Goal: Task Accomplishment & Management: Use online tool/utility

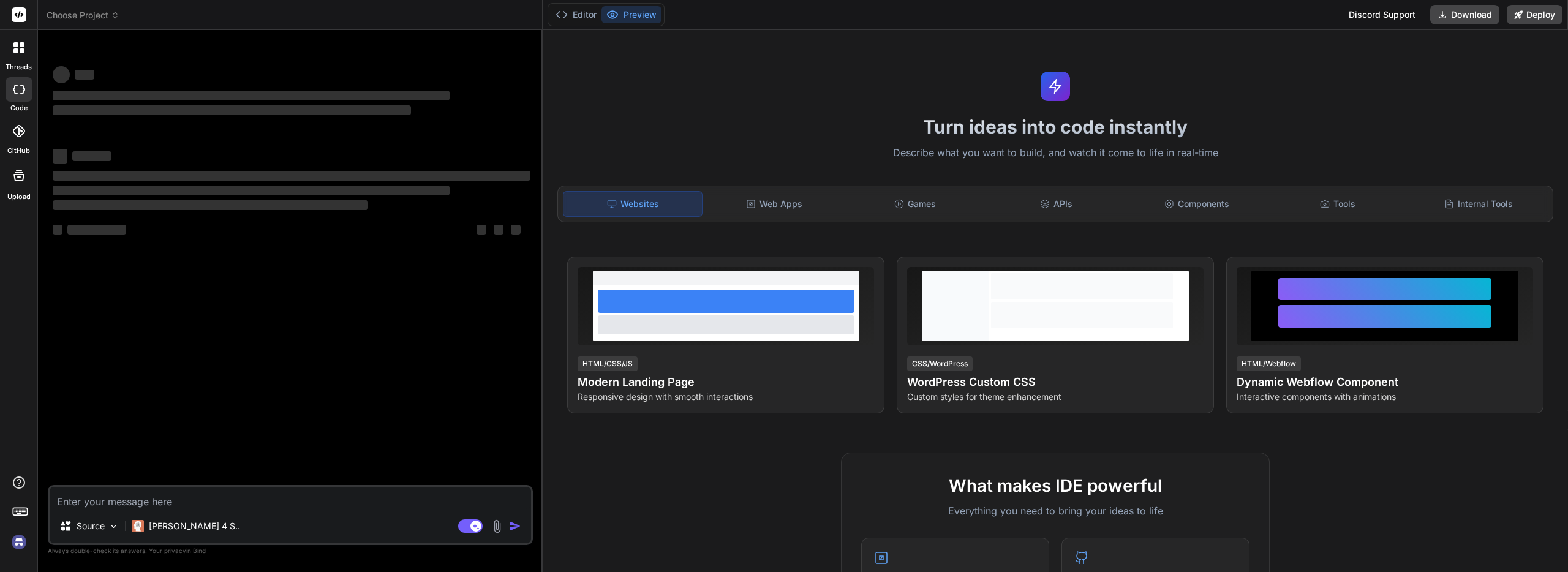
type textarea "x"
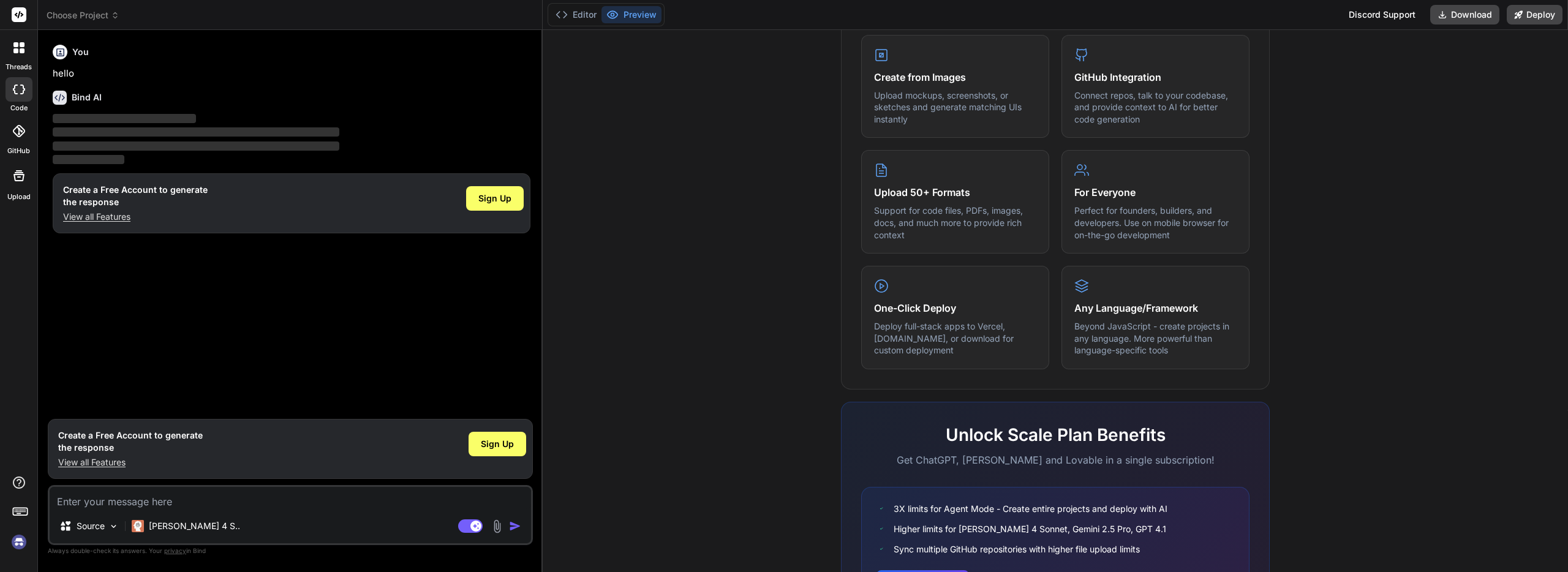
scroll to position [337, 0]
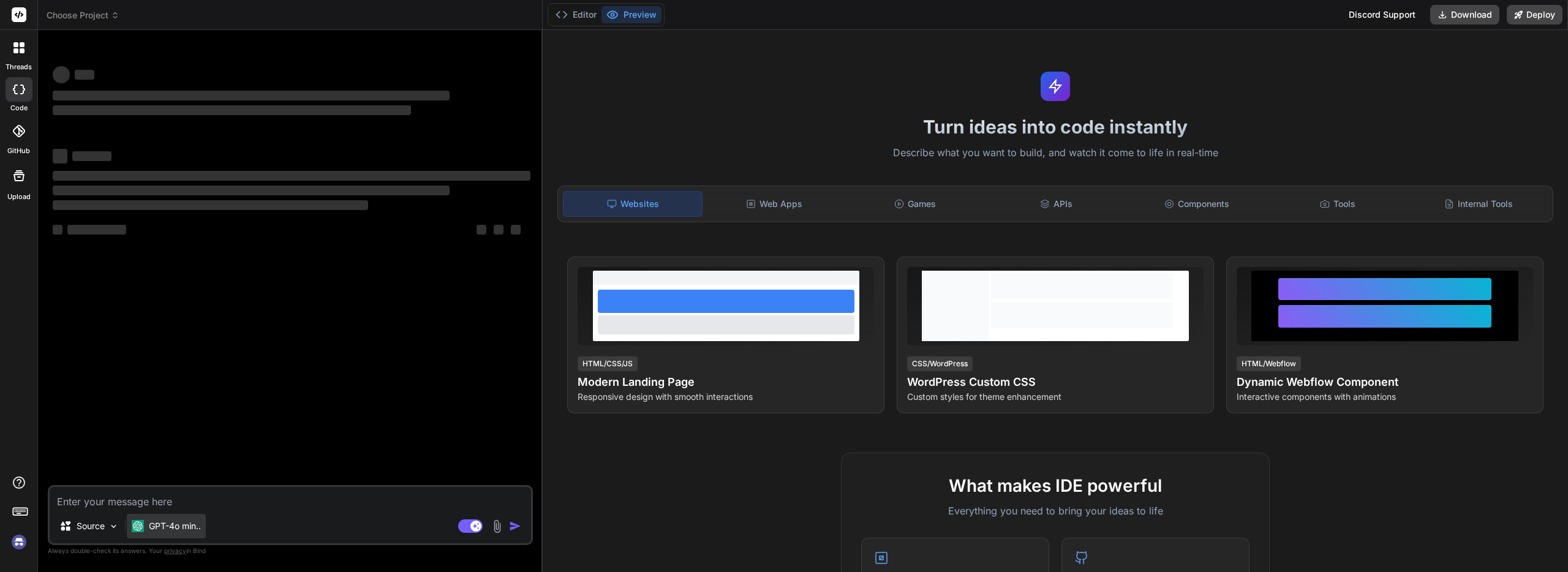
click at [190, 527] on p "GPT-4o min.." at bounding box center [174, 526] width 52 height 13
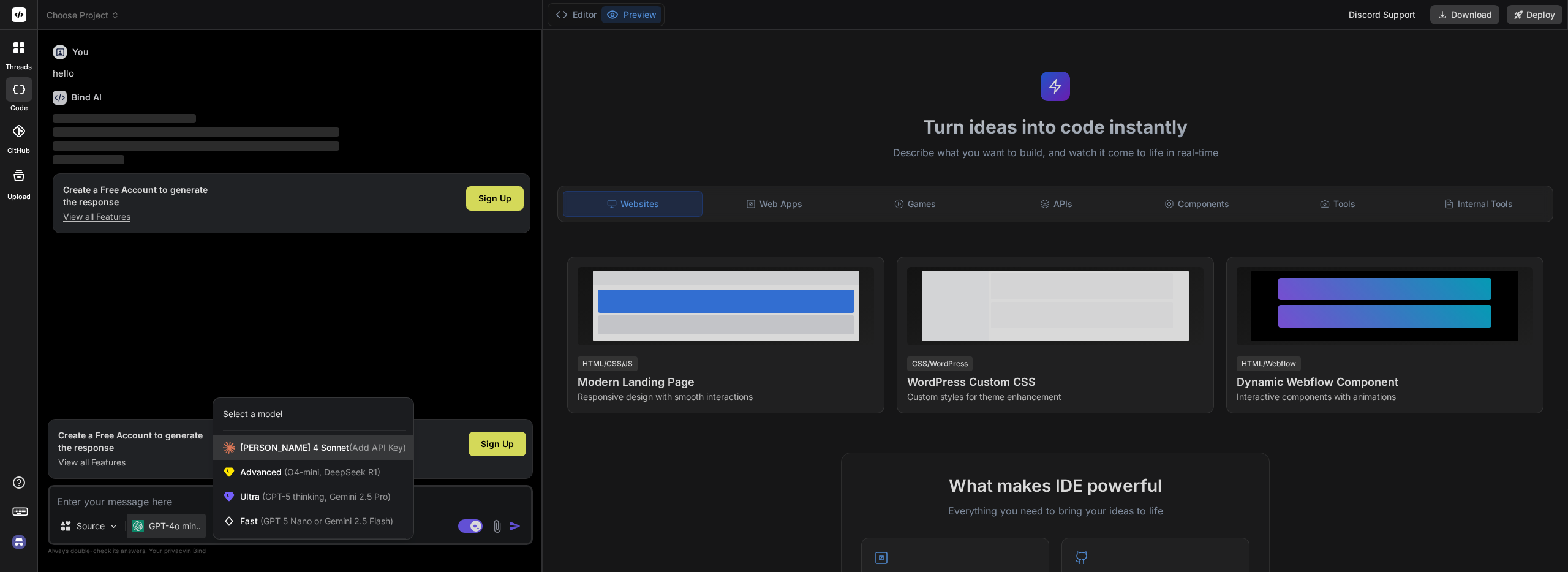
click at [274, 454] on div "Claude 4 Sonnet (Add API Key)" at bounding box center [314, 447] width 200 height 24
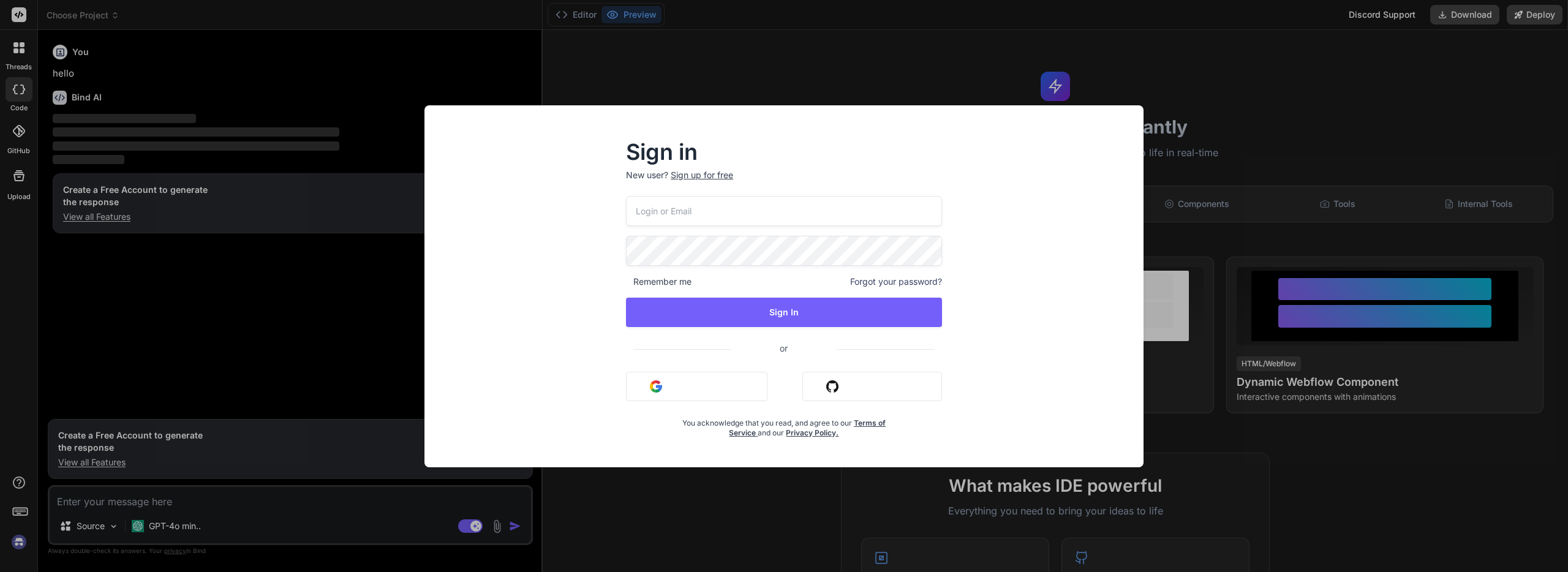
click at [274, 454] on div "Sign in New user? Sign up for free Remember me Forgot your password? Sign In or…" at bounding box center [784, 286] width 1568 height 572
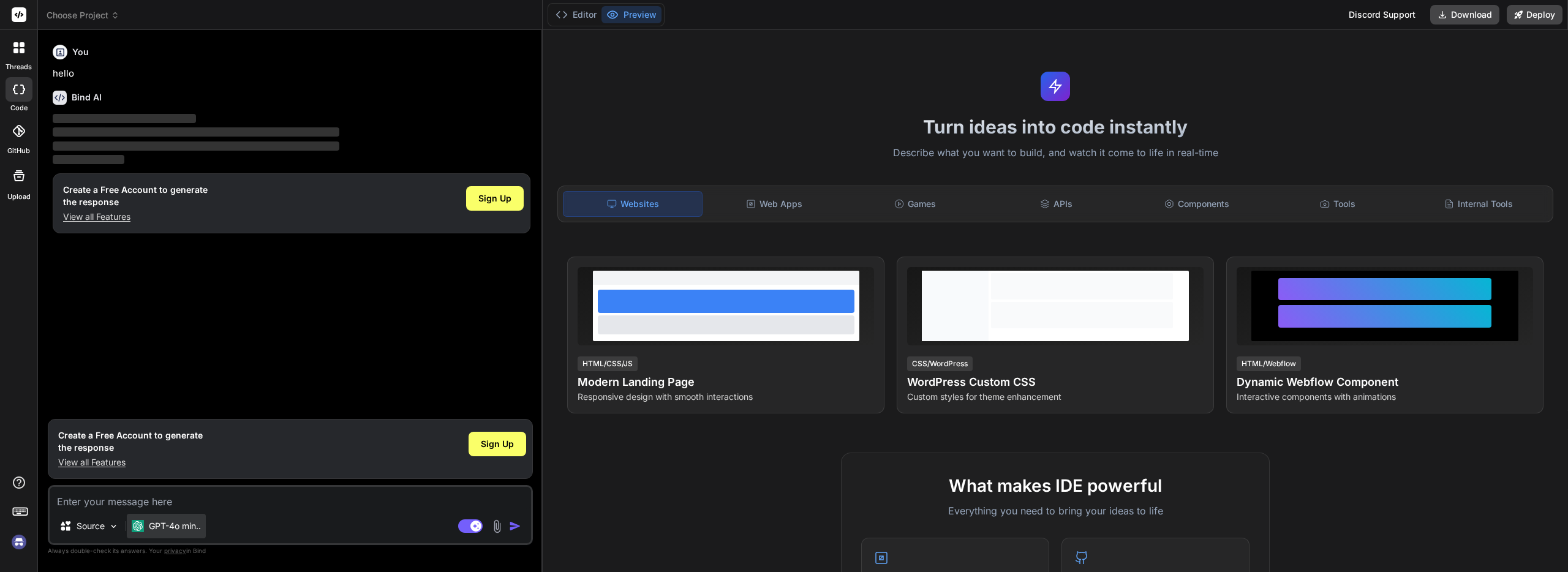
click at [178, 524] on p "GPT-4o min.." at bounding box center [174, 526] width 52 height 13
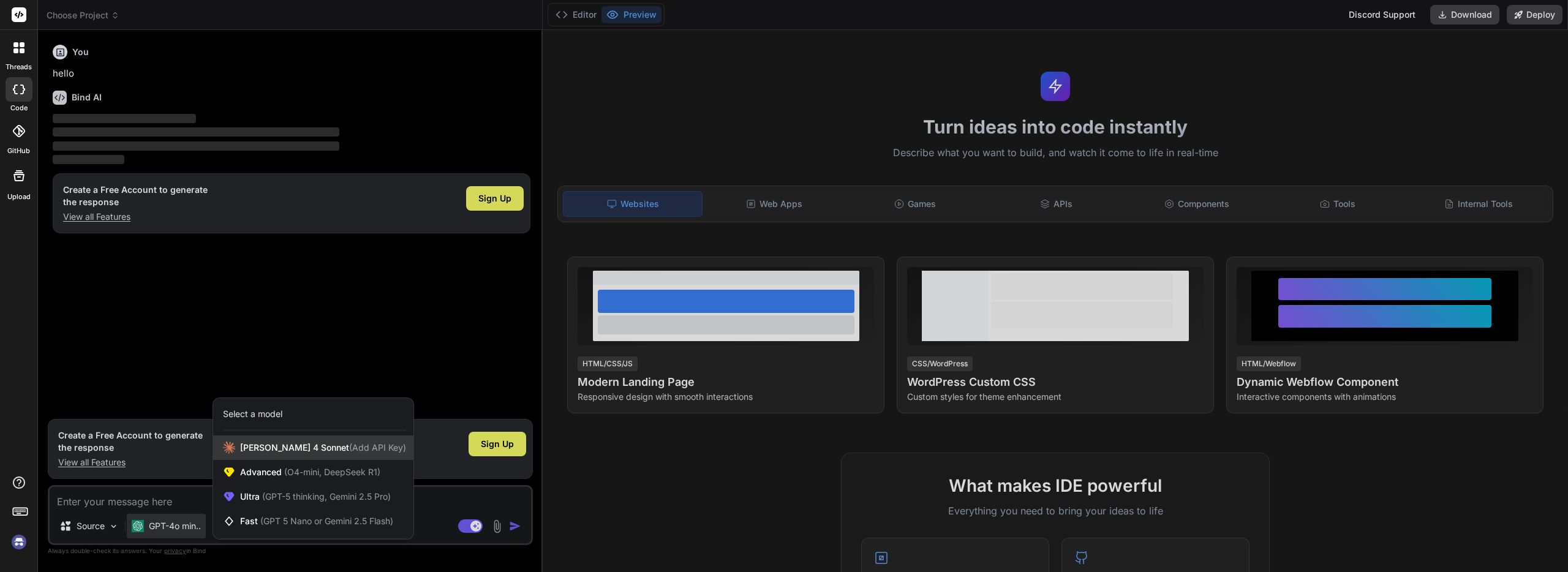
click at [270, 450] on span "Claude 4 Sonnet (Add API Key)" at bounding box center [322, 448] width 166 height 13
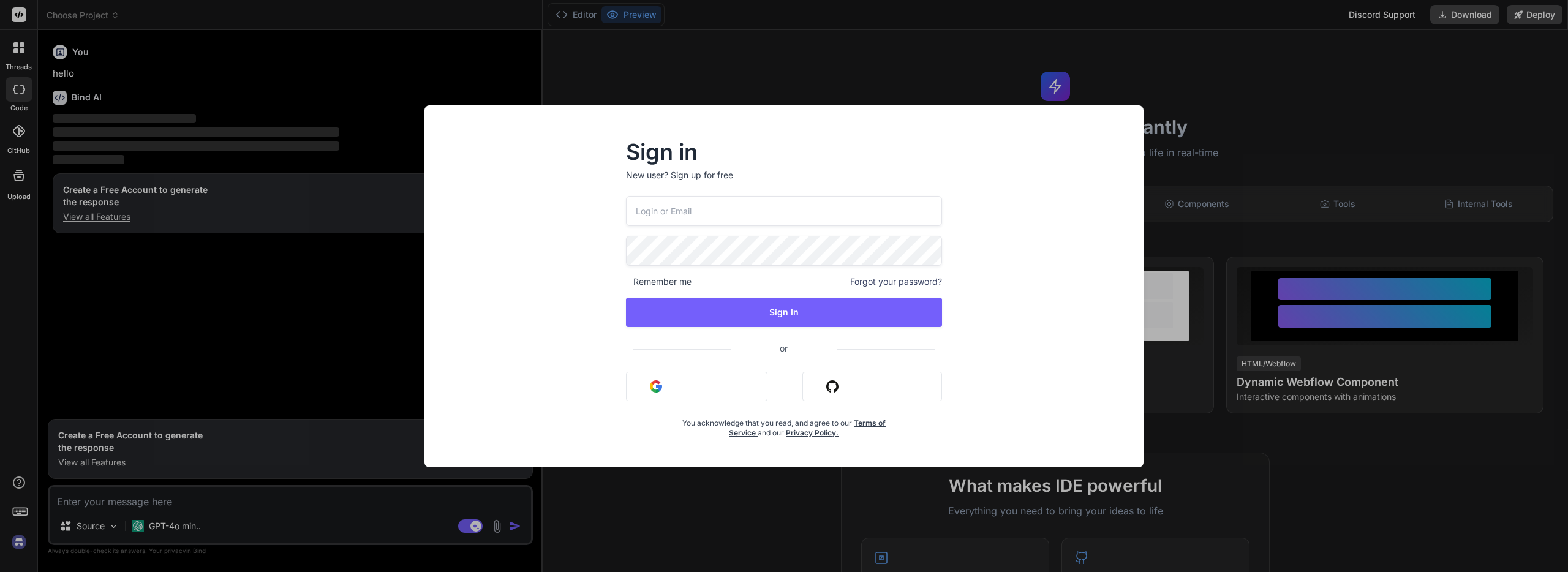
click at [381, 270] on div "Sign in New user? Sign up for free Remember me Forgot your password? Sign In or…" at bounding box center [784, 286] width 1568 height 572
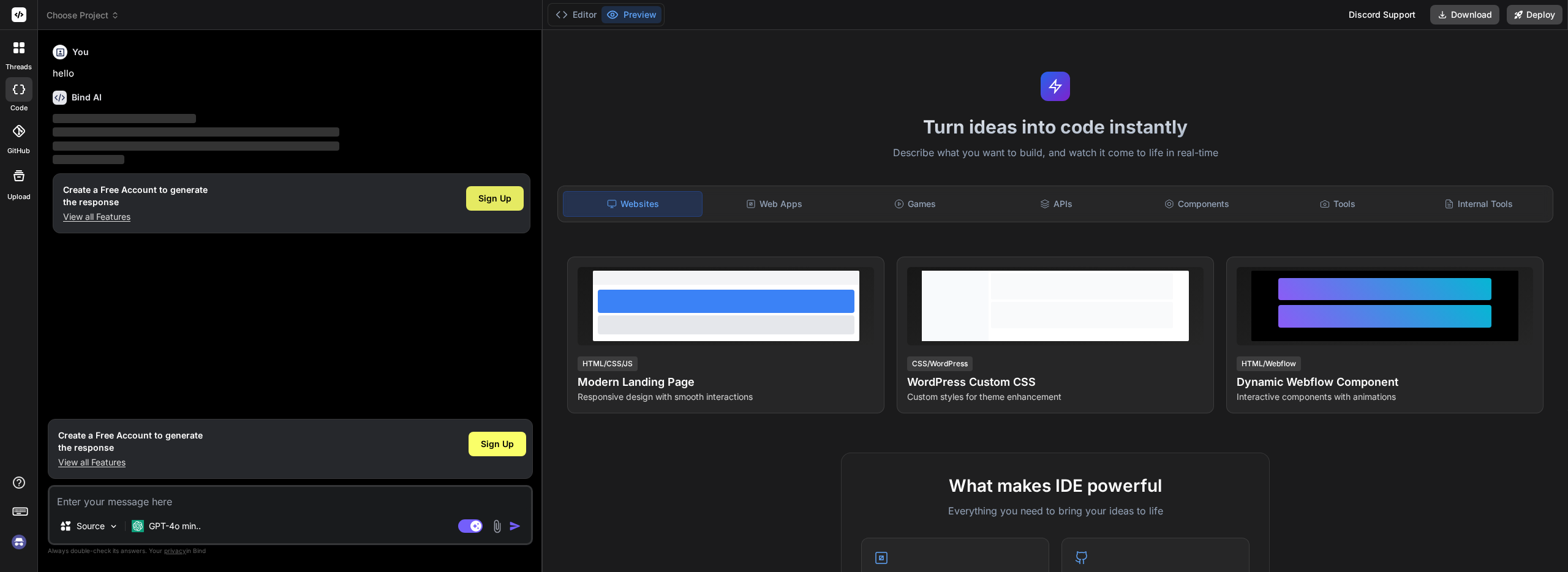
click at [508, 203] on span "Sign Up" at bounding box center [495, 198] width 33 height 13
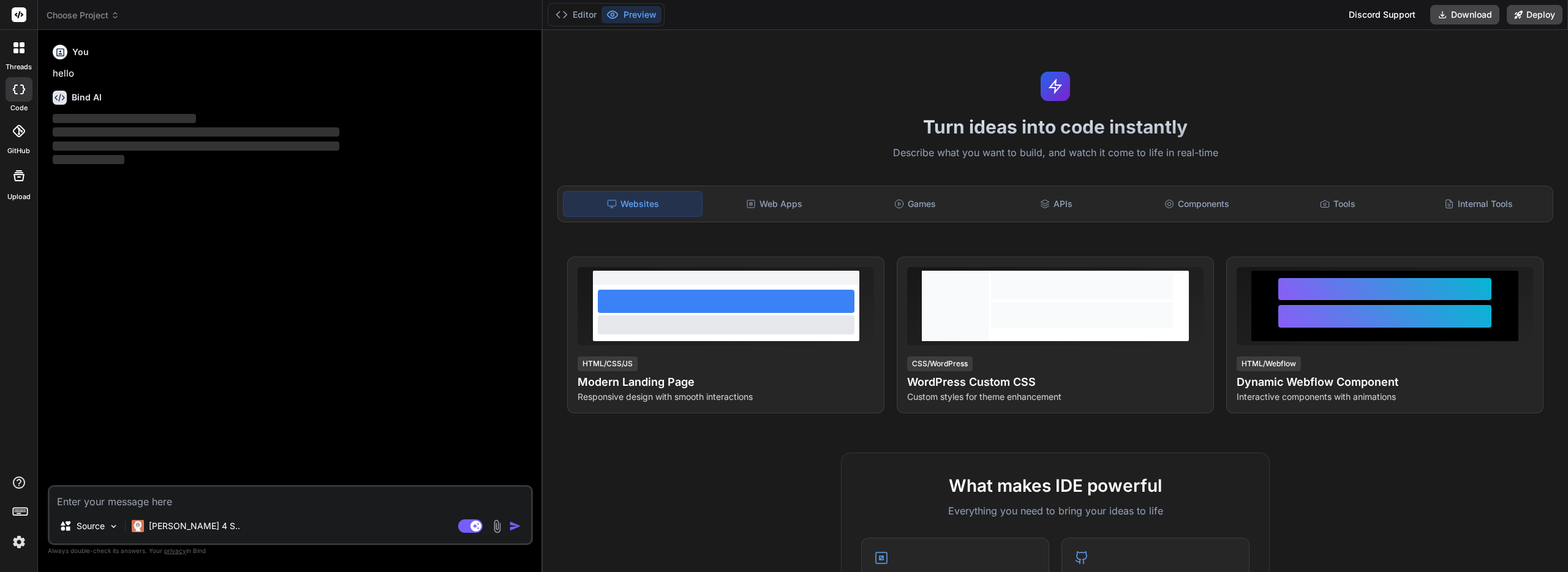
type textarea "x"
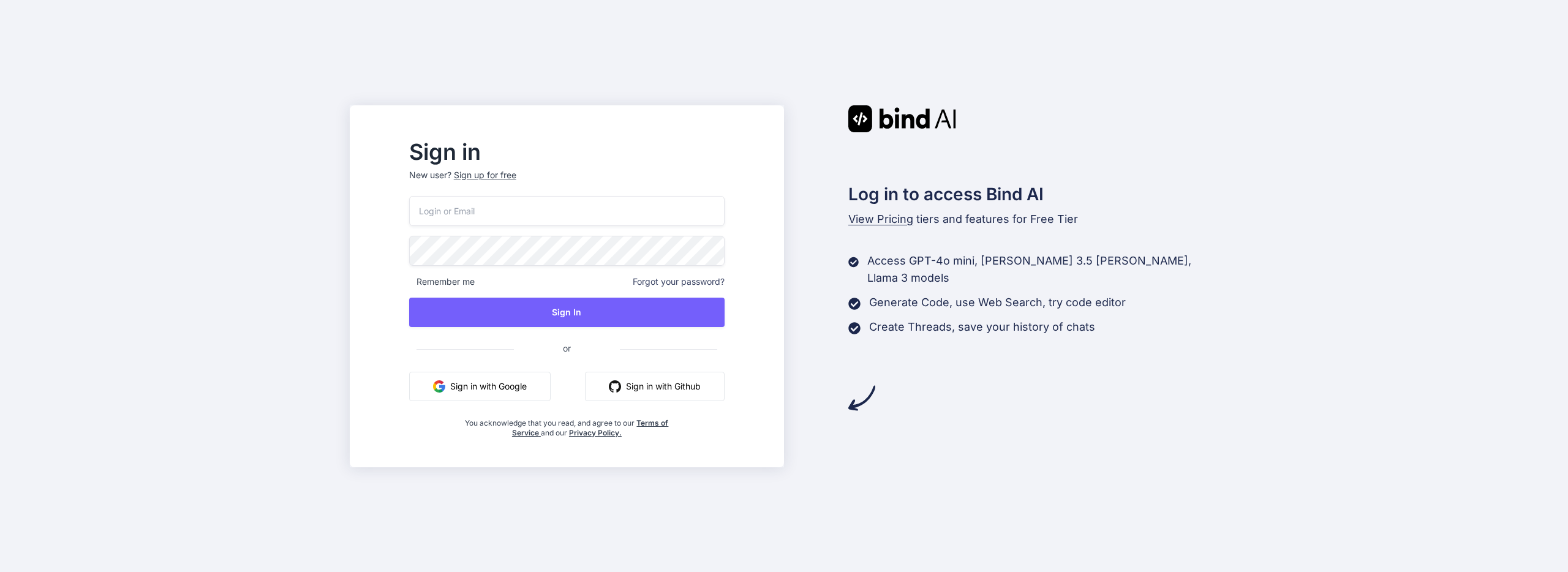
click at [592, 208] on input "email" at bounding box center [567, 211] width 316 height 30
paste input "Invalid request. X-Goog-Upload-Command header contains too many commands."
type input "Invalid request. X-Goog-Upload-Command header contains too many commands."
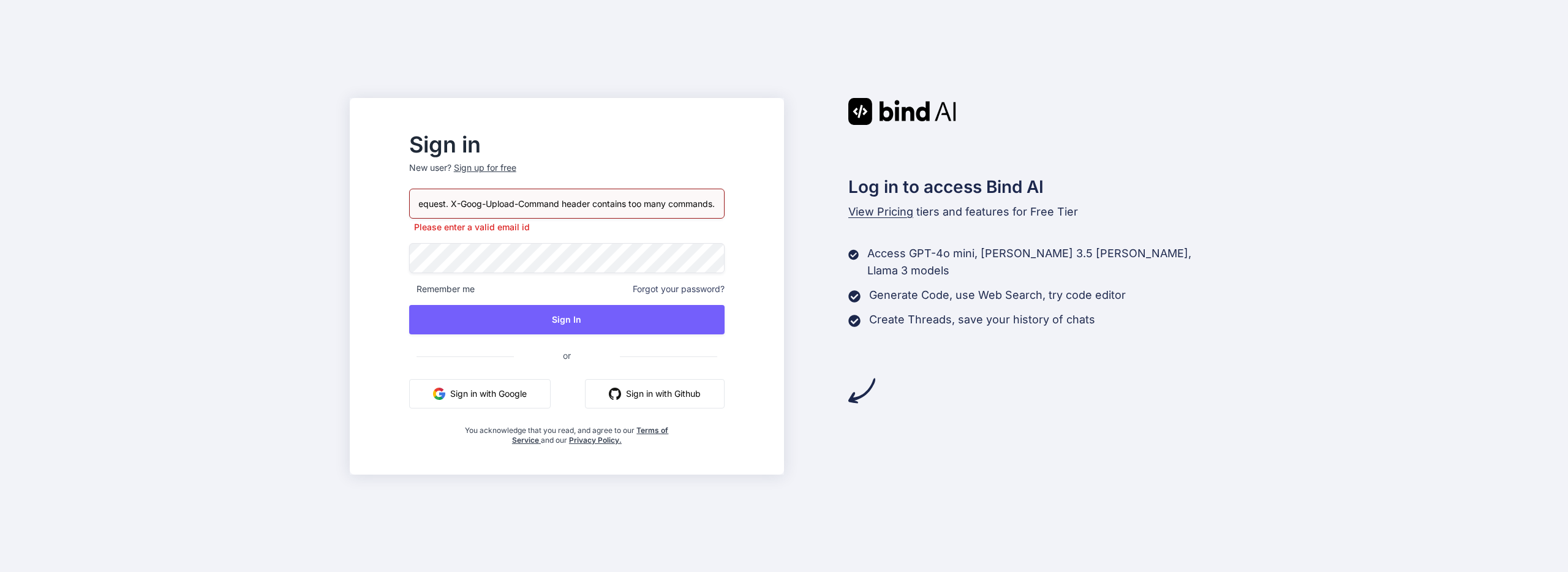
scroll to position [0, 0]
click at [532, 179] on p "New user? Sign up for free" at bounding box center [567, 175] width 316 height 27
click at [516, 170] on div "Sign up for free" at bounding box center [485, 167] width 63 height 13
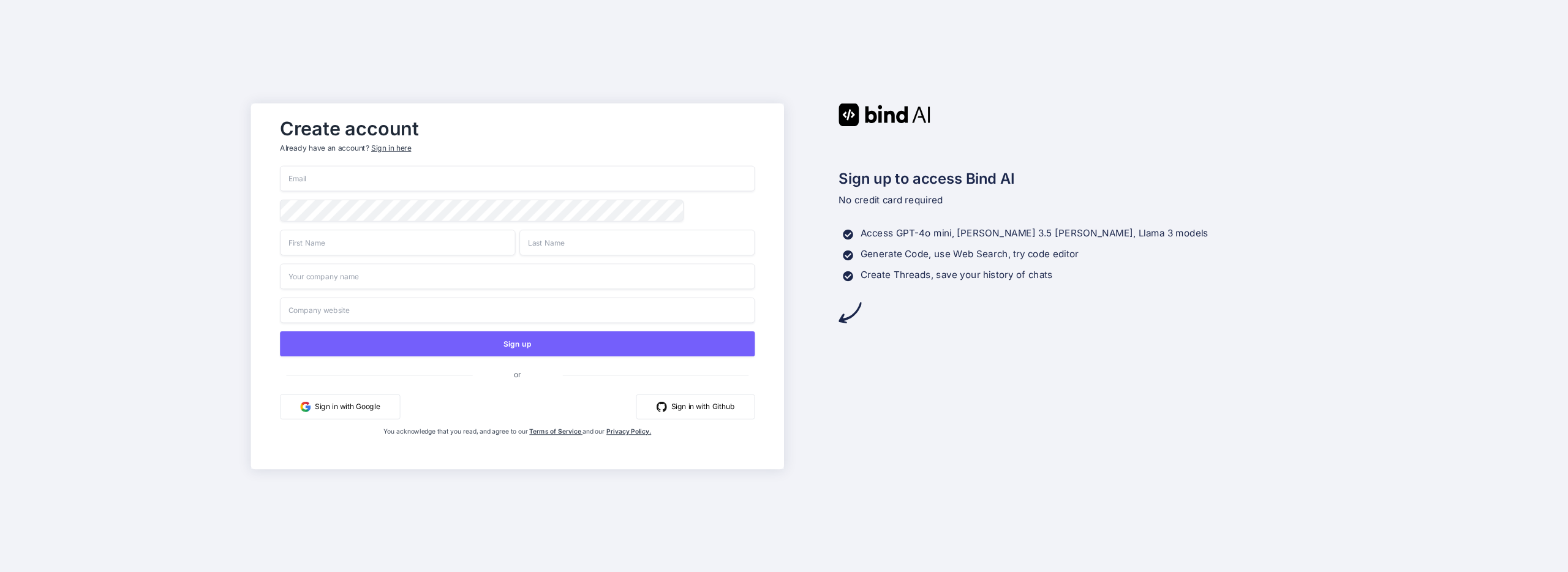
click at [441, 182] on input "email" at bounding box center [517, 178] width 474 height 25
paste input "pedod38389@ekuali.com"
type input "pedod38389@ekuali.com"
click at [258, 219] on div "Create account Already have an account? Sign in here pedod38389@ekuali.com Sign…" at bounding box center [517, 285] width 533 height 365
click at [335, 240] on input "text" at bounding box center [398, 242] width 235 height 25
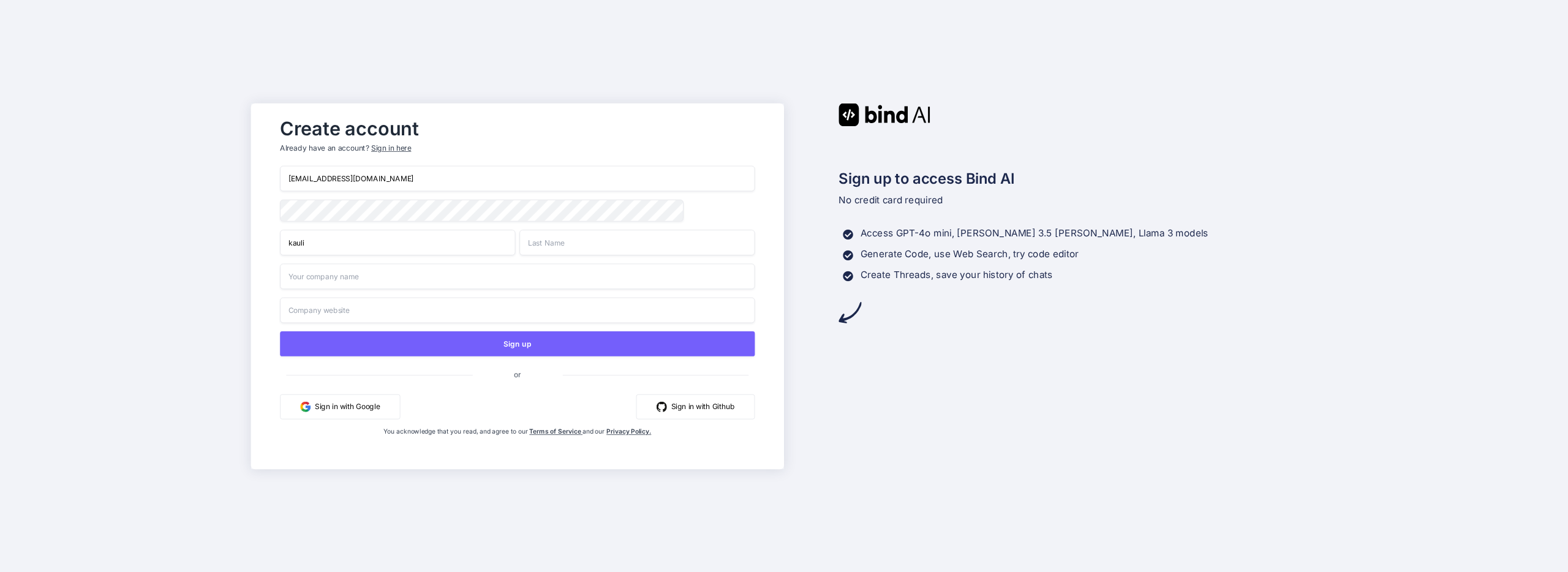
type input "kauli"
click at [668, 251] on input "text" at bounding box center [637, 242] width 235 height 25
type input "bind"
click at [465, 282] on input "text" at bounding box center [517, 276] width 474 height 25
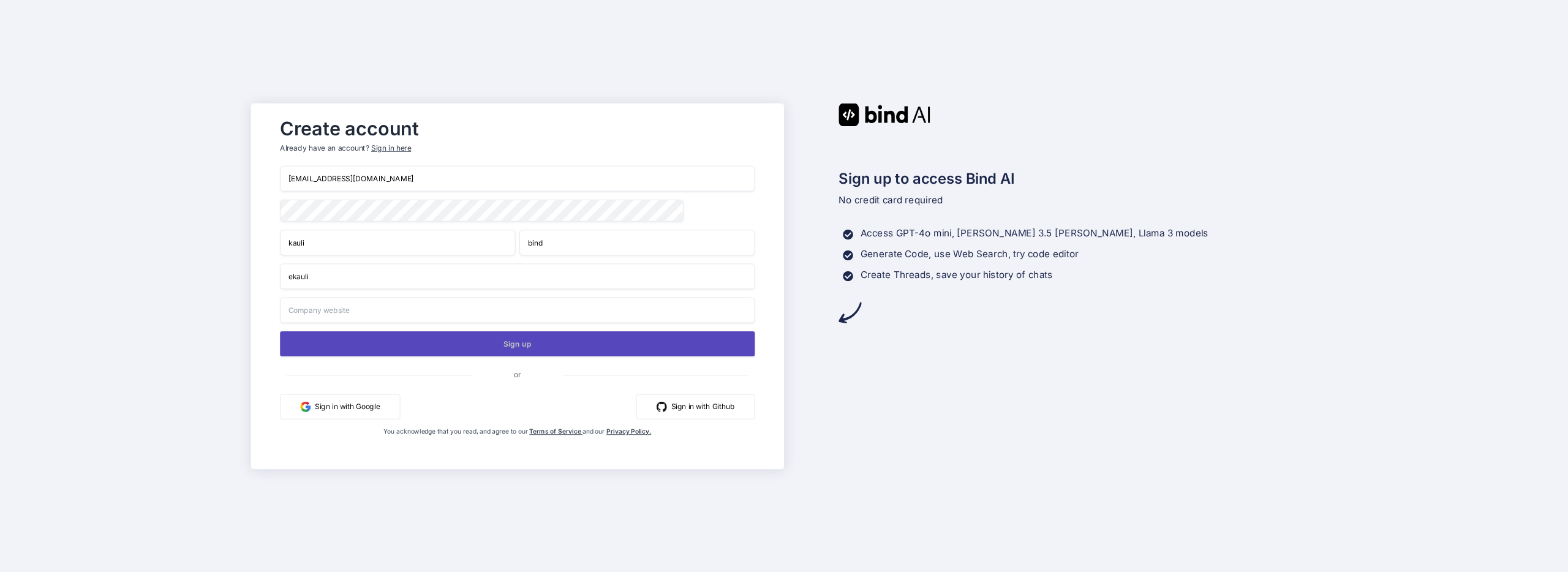
type input "ekauli"
click at [437, 349] on button "Sign up" at bounding box center [517, 344] width 474 height 25
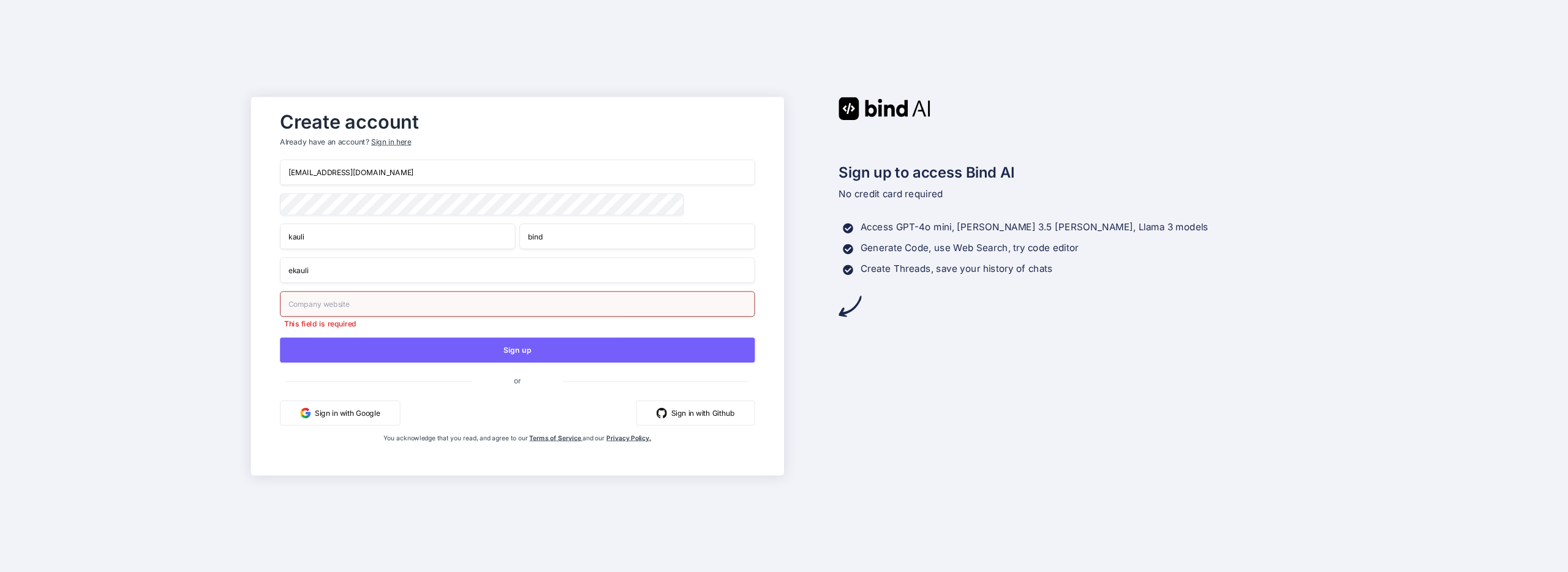
click at [398, 306] on input "text" at bounding box center [517, 304] width 474 height 25
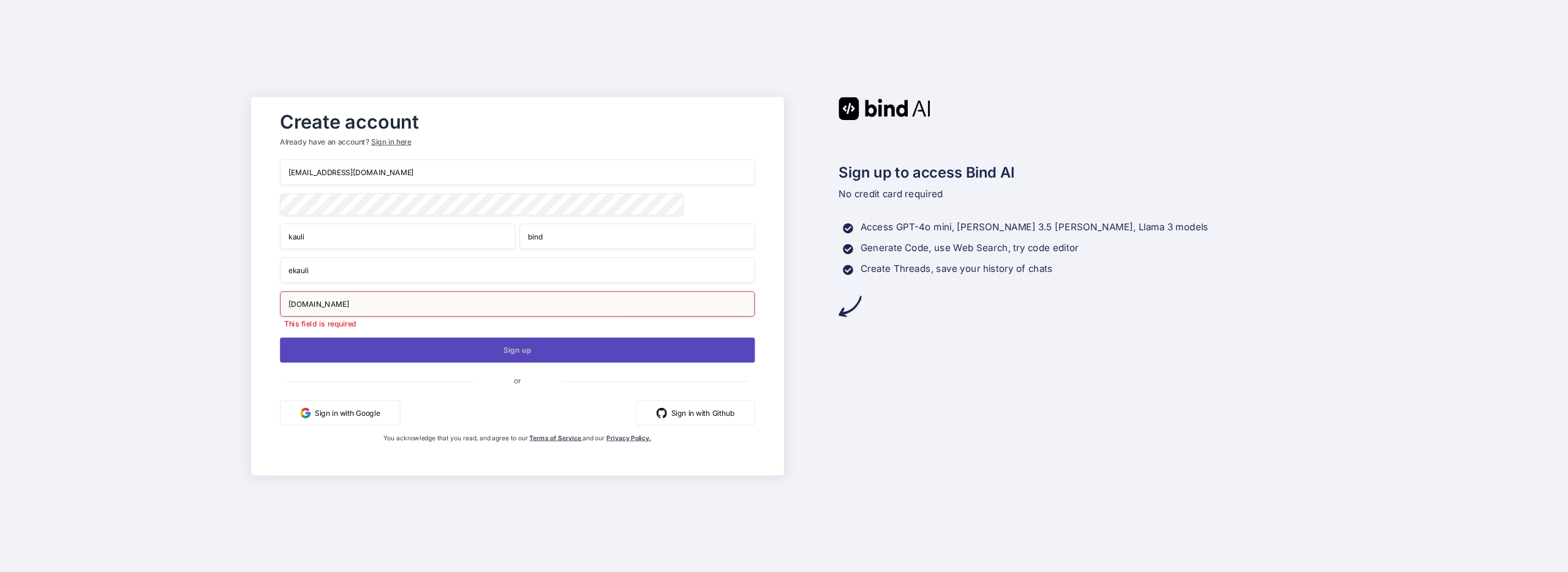
type input "google.com"
click at [415, 347] on button "Sign up" at bounding box center [517, 350] width 474 height 25
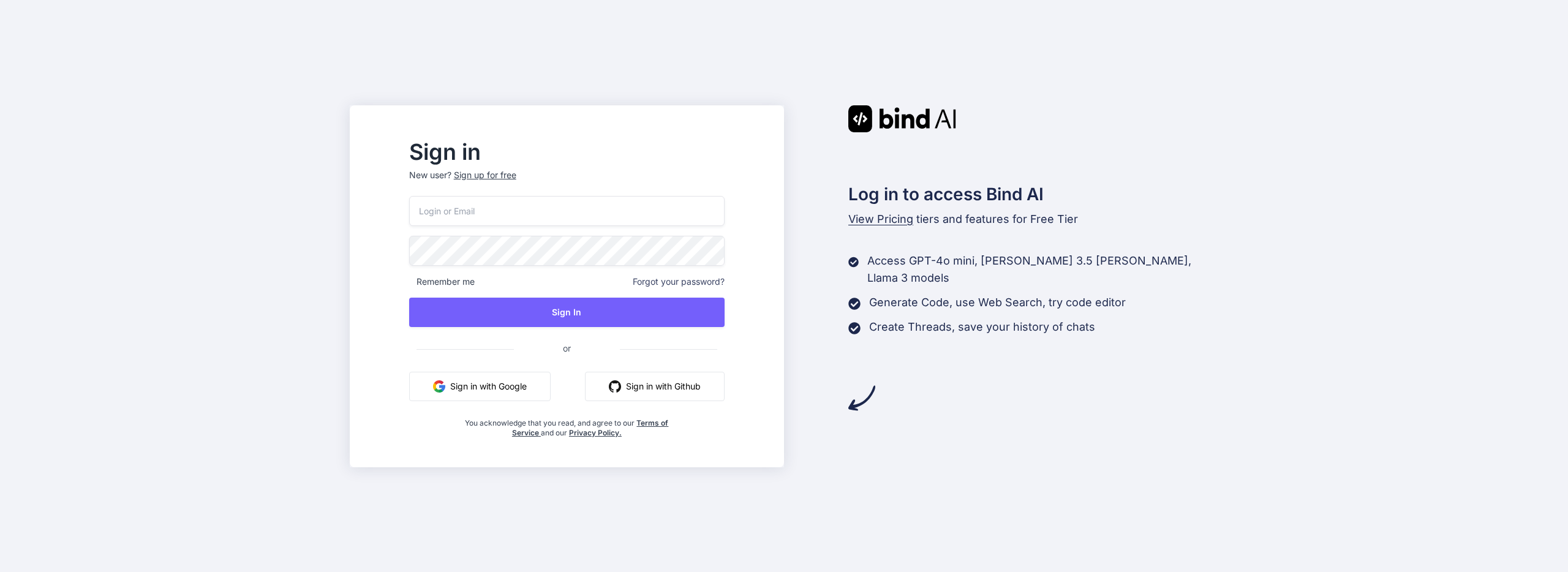
click at [664, 213] on input "email" at bounding box center [567, 211] width 316 height 30
paste input "[EMAIL_ADDRESS][DOMAIN_NAME]"
type input "[EMAIL_ADDRESS][DOMAIN_NAME]"
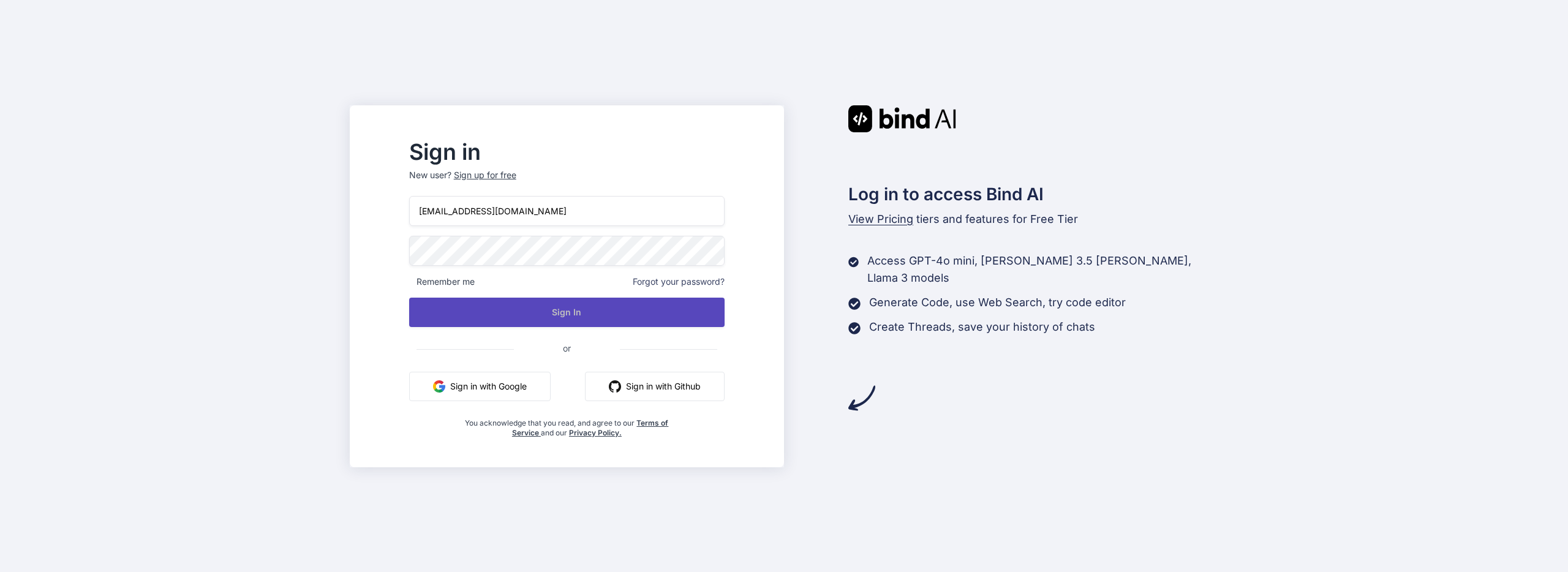
click at [647, 314] on button "Sign In" at bounding box center [567, 312] width 316 height 29
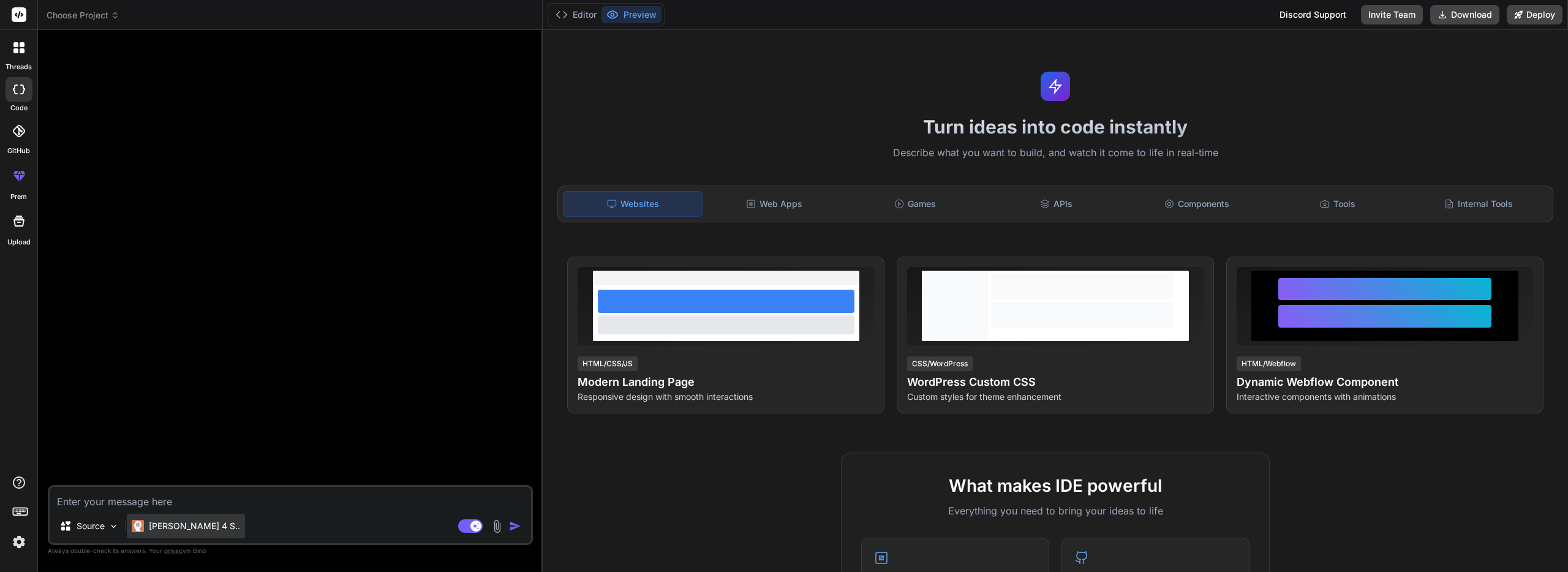
click at [190, 527] on p "Claude 4 S.." at bounding box center [194, 526] width 91 height 13
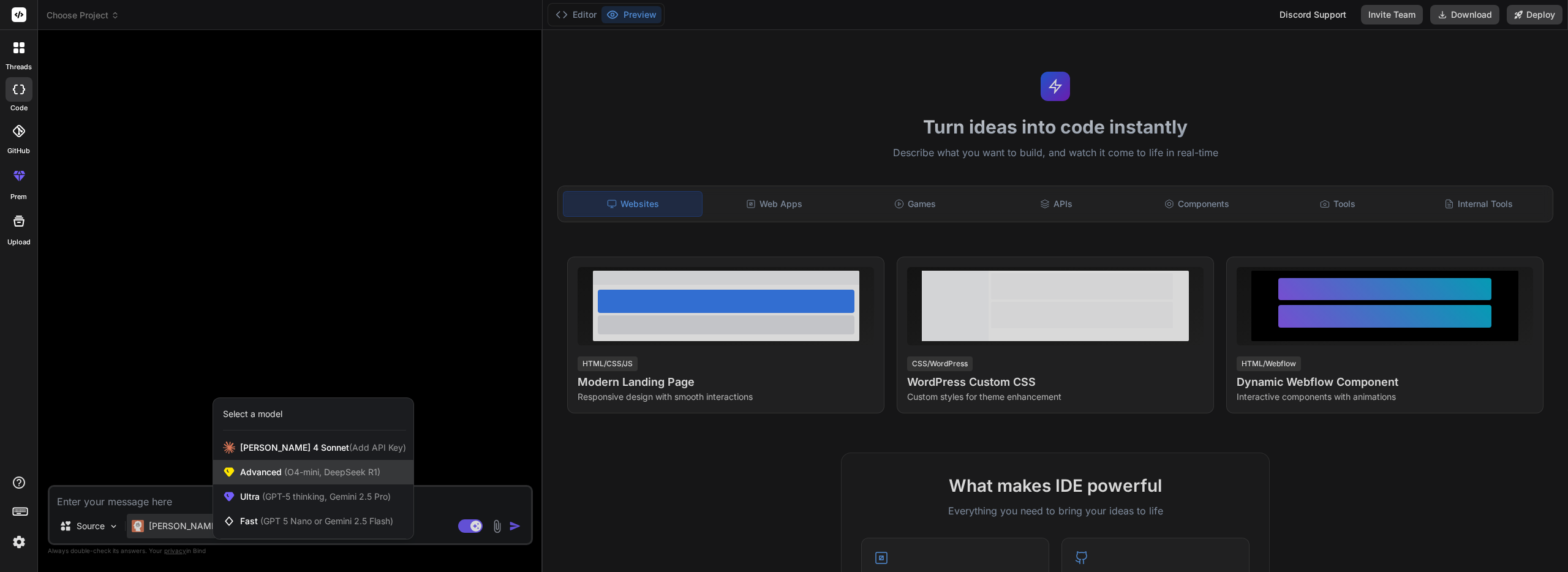
click at [292, 473] on span "(O4-mini, DeepSeek R1)" at bounding box center [331, 471] width 99 height 11
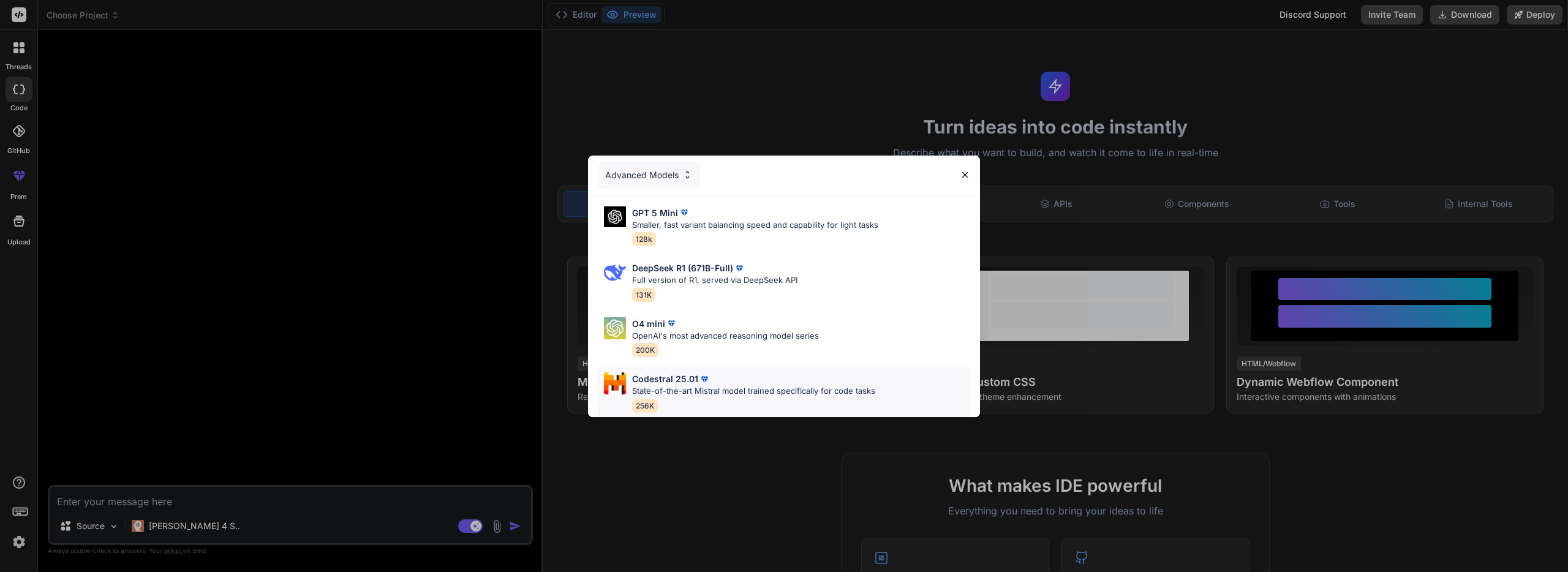
click at [694, 393] on div "Codestral 25.01 State-of-the-art Mistral model trained specifically for code ta…" at bounding box center [754, 392] width 243 height 40
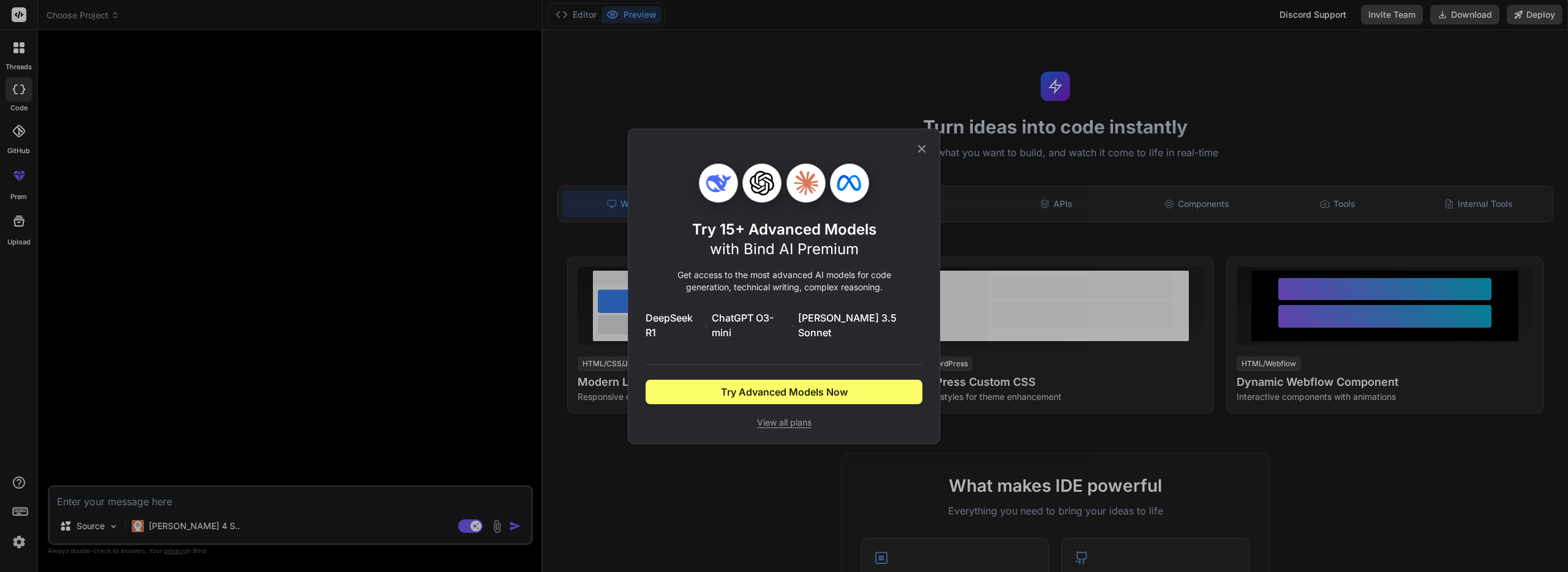
click at [918, 154] on icon at bounding box center [922, 149] width 14 height 14
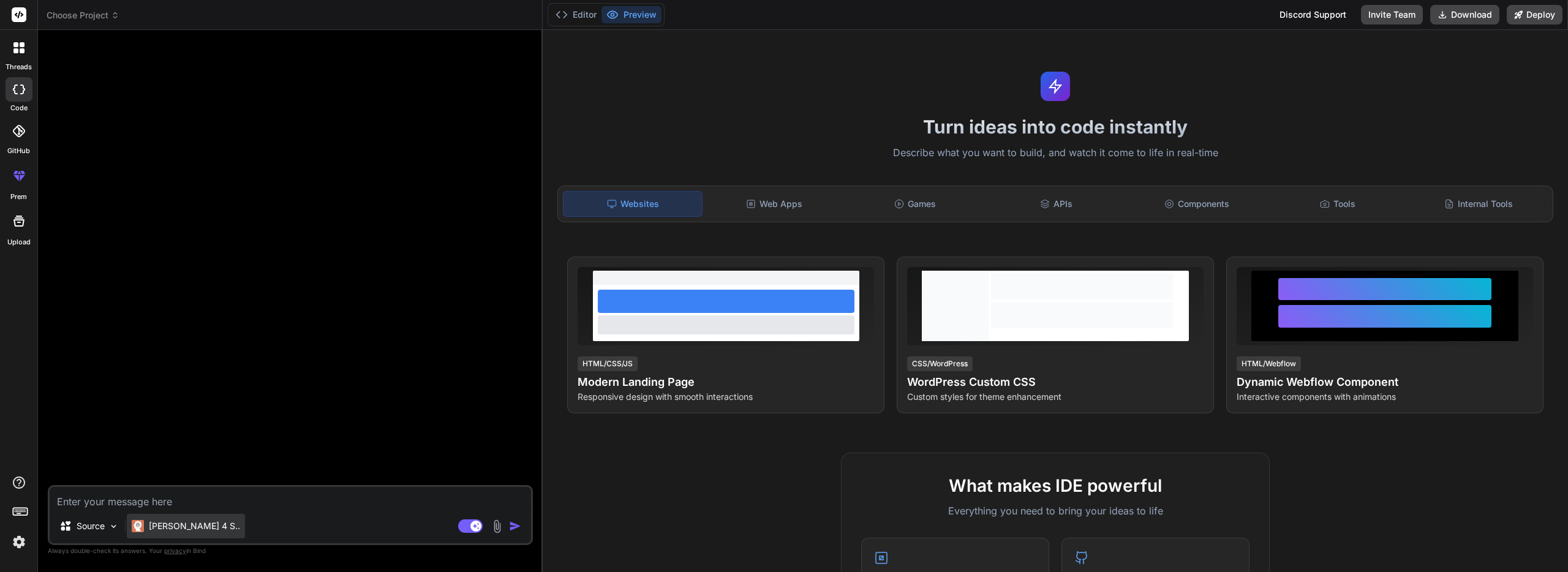
click at [194, 527] on p "Claude 4 S.." at bounding box center [194, 526] width 91 height 13
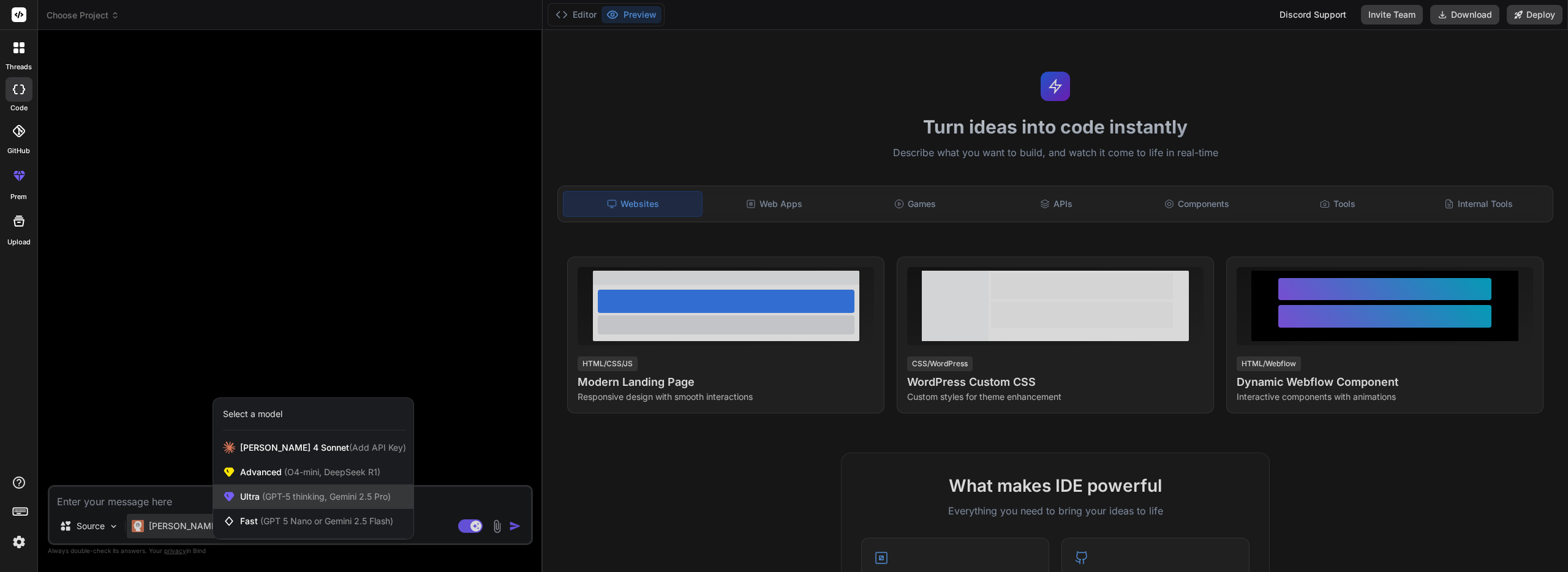
click at [297, 489] on div "Ultra (GPT-5 thinking, Gemini 2.5 Pro)" at bounding box center [314, 496] width 200 height 24
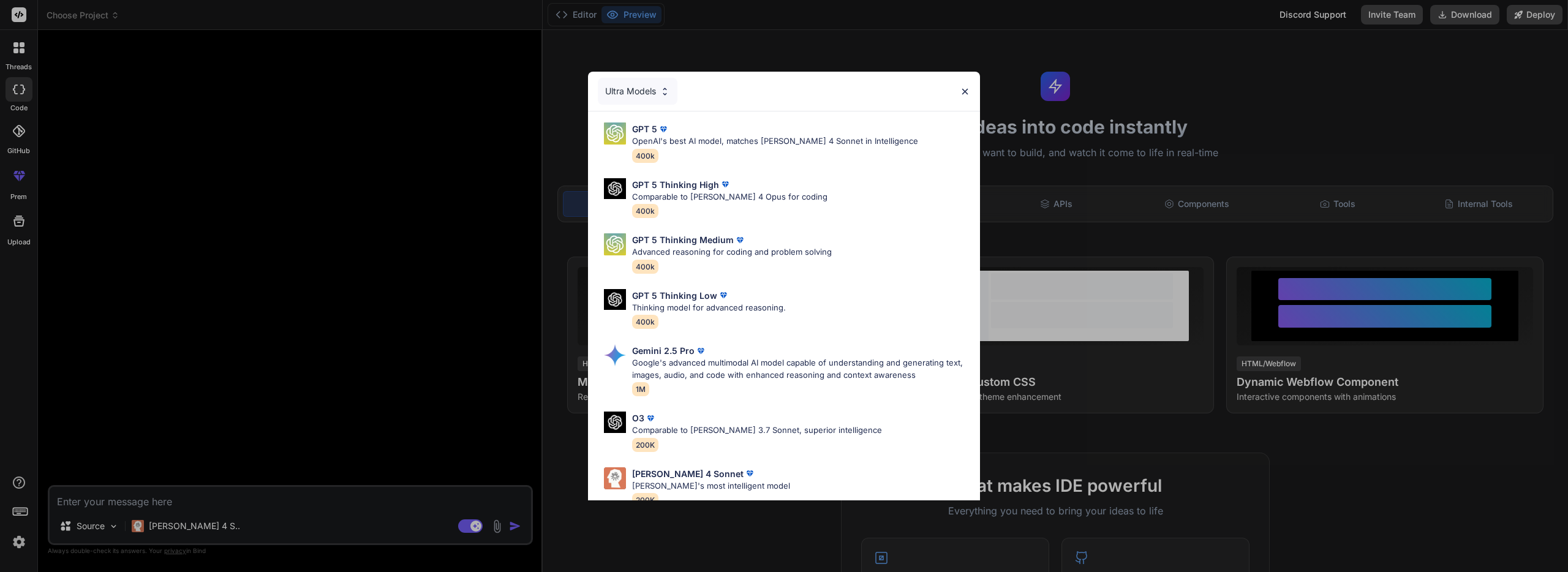
click at [171, 528] on div "Ultra Models GPT 5 OpenAI's best AI model, matches Claude 4 Sonnet in Intellige…" at bounding box center [784, 286] width 1568 height 572
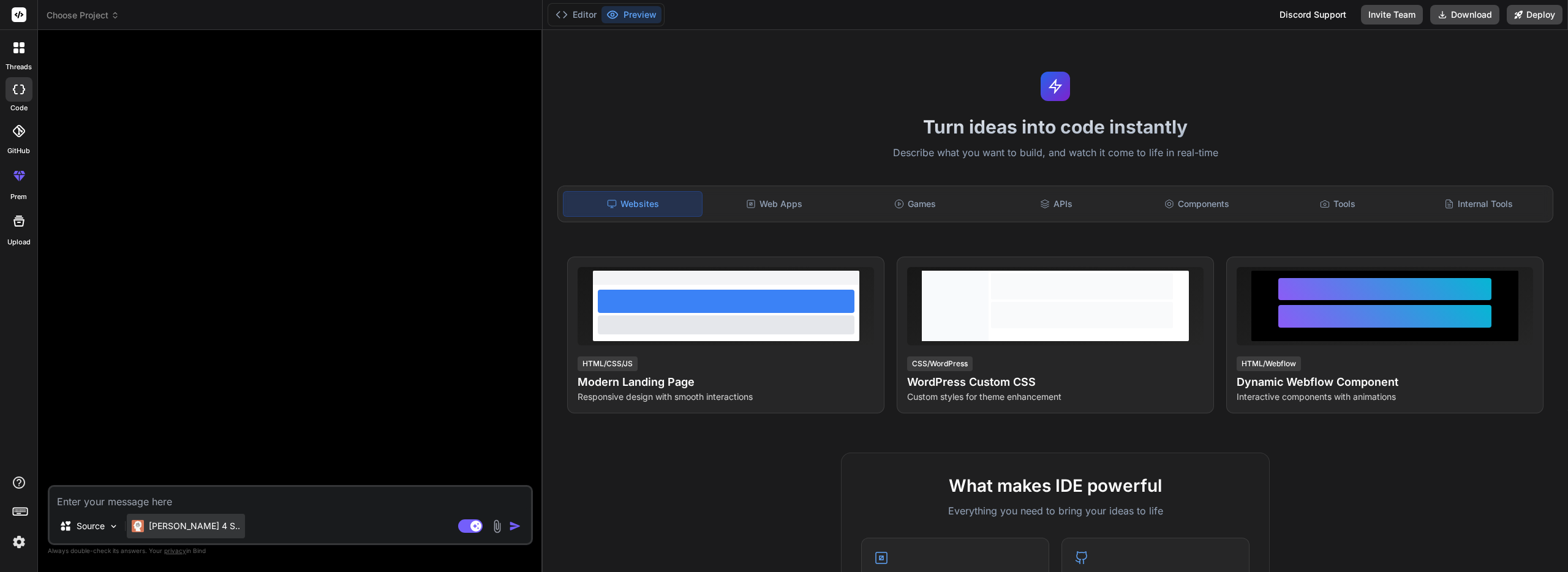
click at [179, 525] on p "Claude 4 S.." at bounding box center [194, 526] width 91 height 13
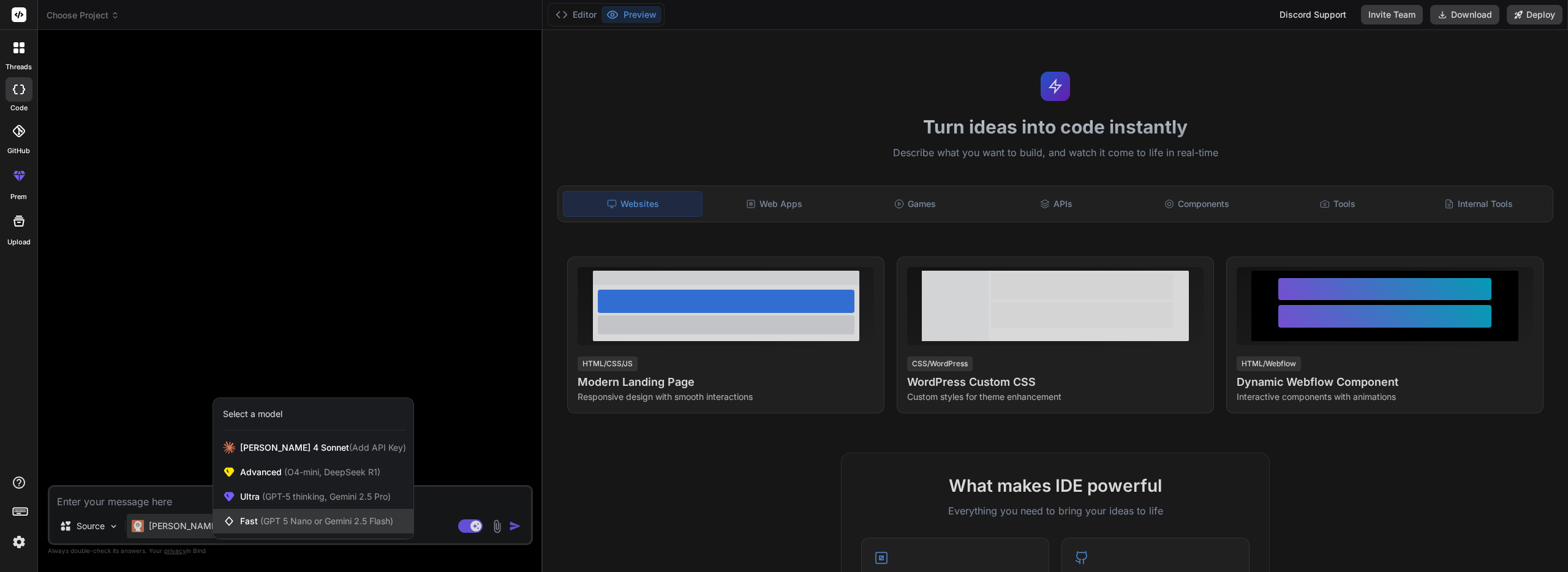
click at [256, 518] on span "Fast (GPT 5 Nano or Gemini 2.5 Flash)" at bounding box center [317, 521] width 153 height 13
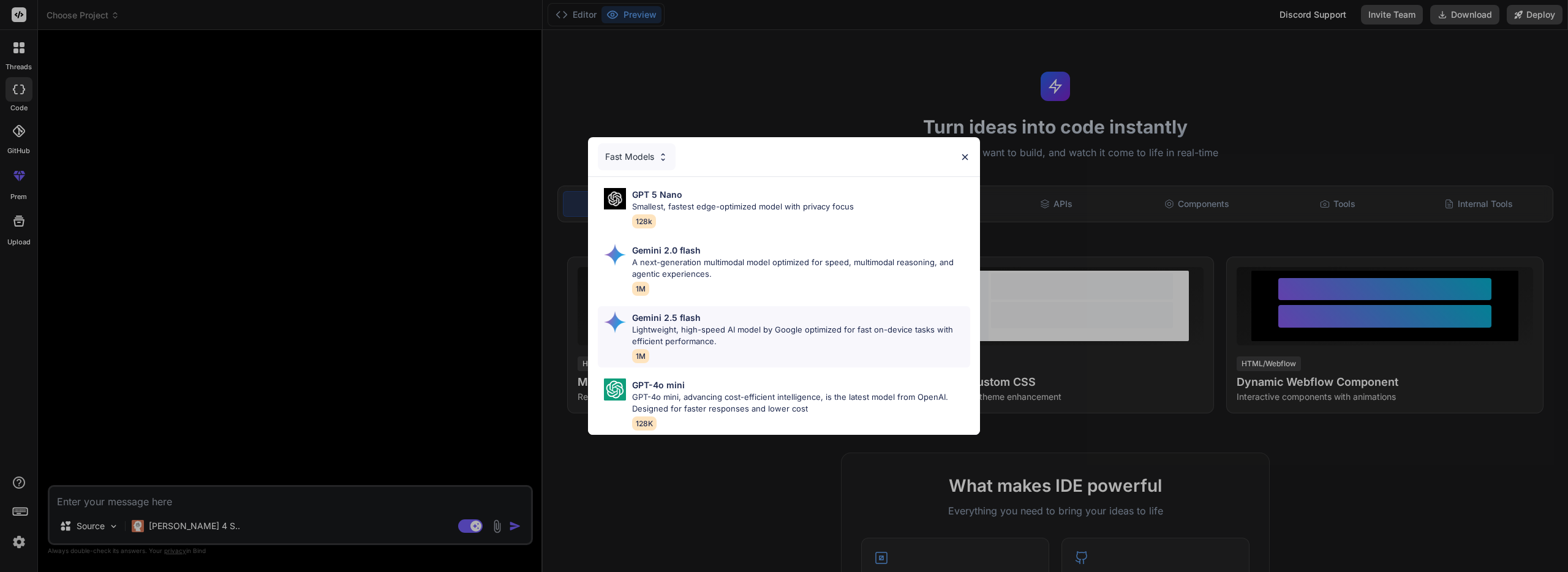
click at [700, 342] on p "Lightweight, high-speed AI model by Google optimized for fast on-device tasks w…" at bounding box center [801, 336] width 338 height 24
type textarea "x"
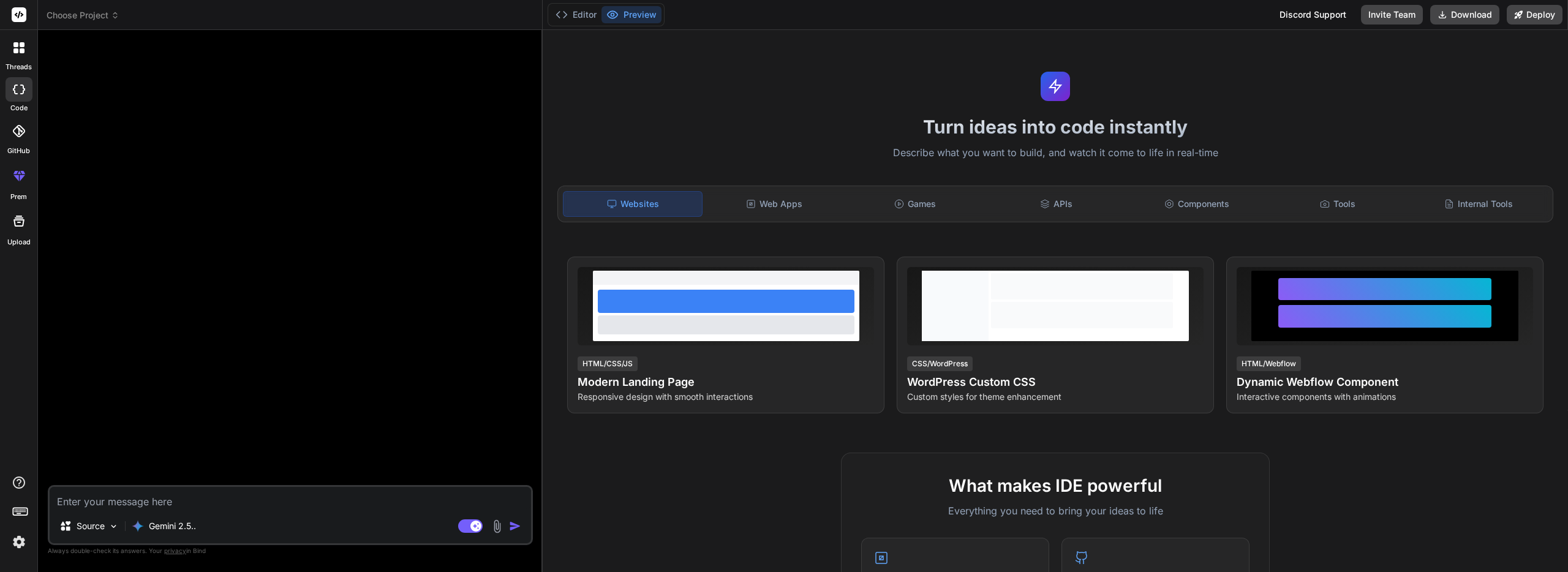
click at [254, 500] on textarea at bounding box center [290, 498] width 481 height 23
type textarea "a"
type textarea "x"
type textarea "an"
type textarea "x"
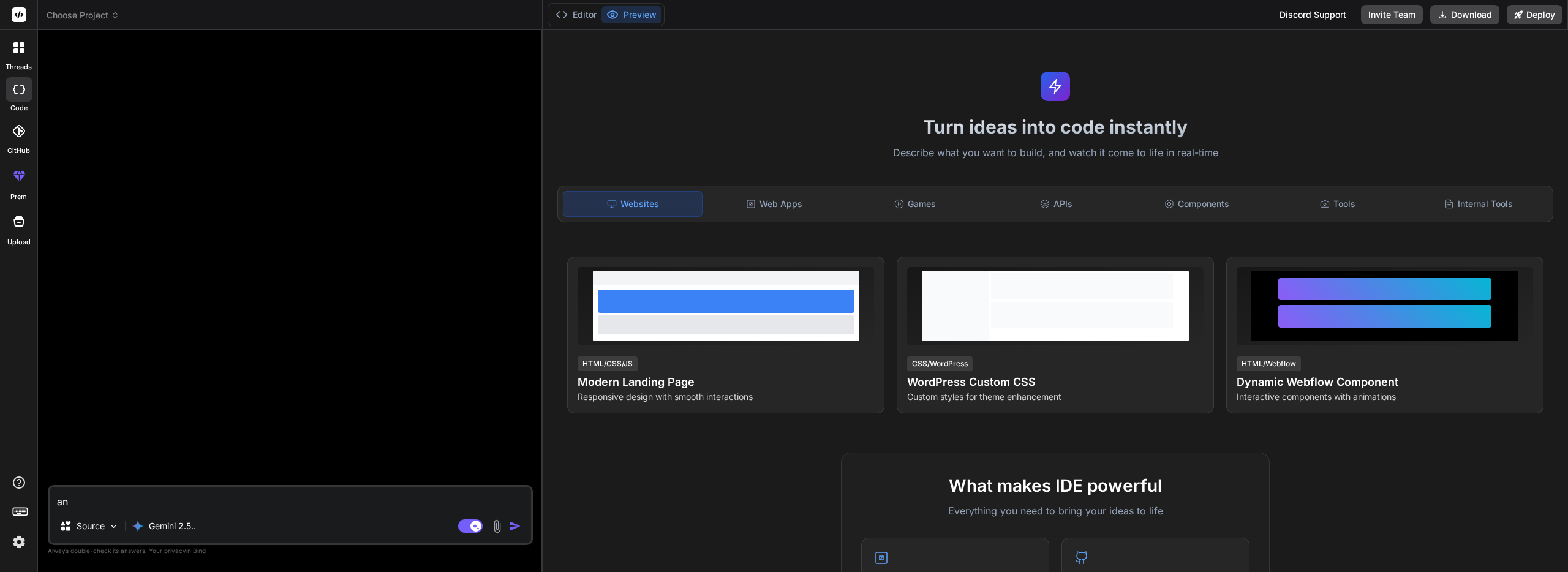
type textarea "ana"
type textarea "x"
type textarea "anay"
type textarea "x"
type textarea "ana"
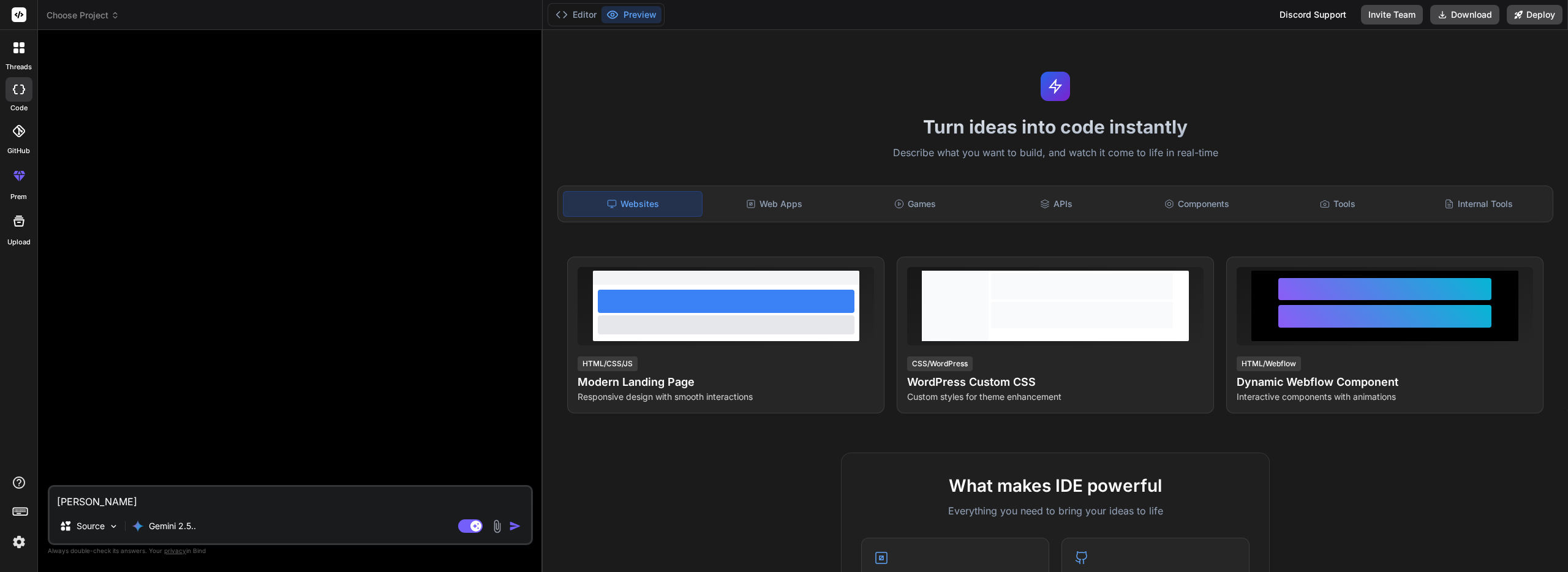
type textarea "x"
type textarea "anal"
type textarea "x"
type textarea "analy"
type textarea "x"
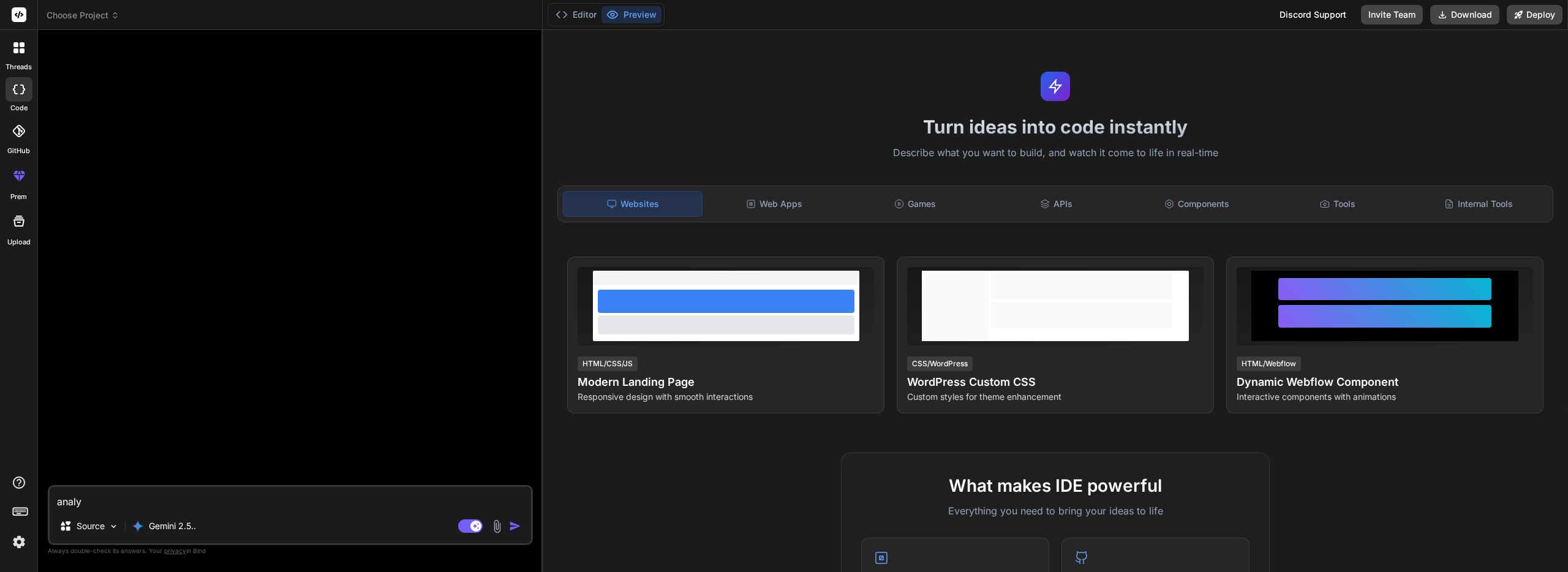
type textarea "analys"
type textarea "x"
type textarea "analyse"
type textarea "x"
type textarea "analyse"
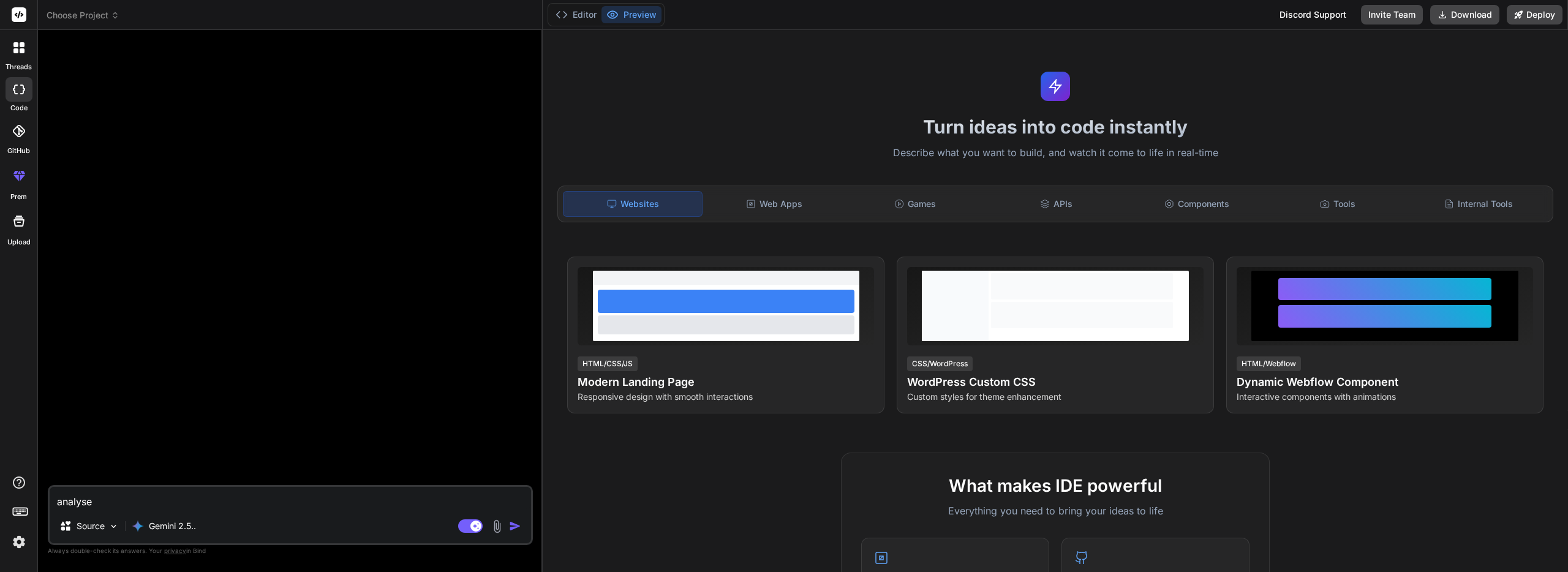
type textarea "x"
type textarea "analyse t"
type textarea "x"
type textarea "analyse th"
type textarea "x"
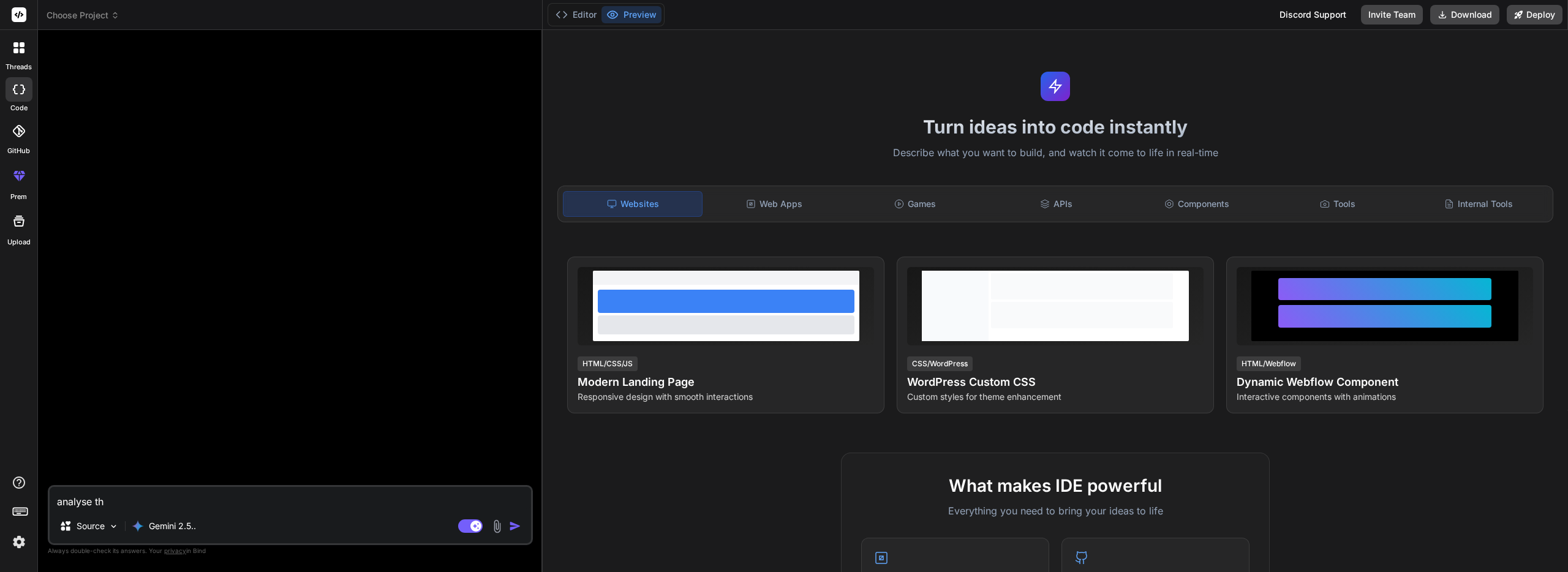
type textarea "analyse thi"
type textarea "x"
type textarea "analyse this"
type textarea "x"
type textarea "analyse this"
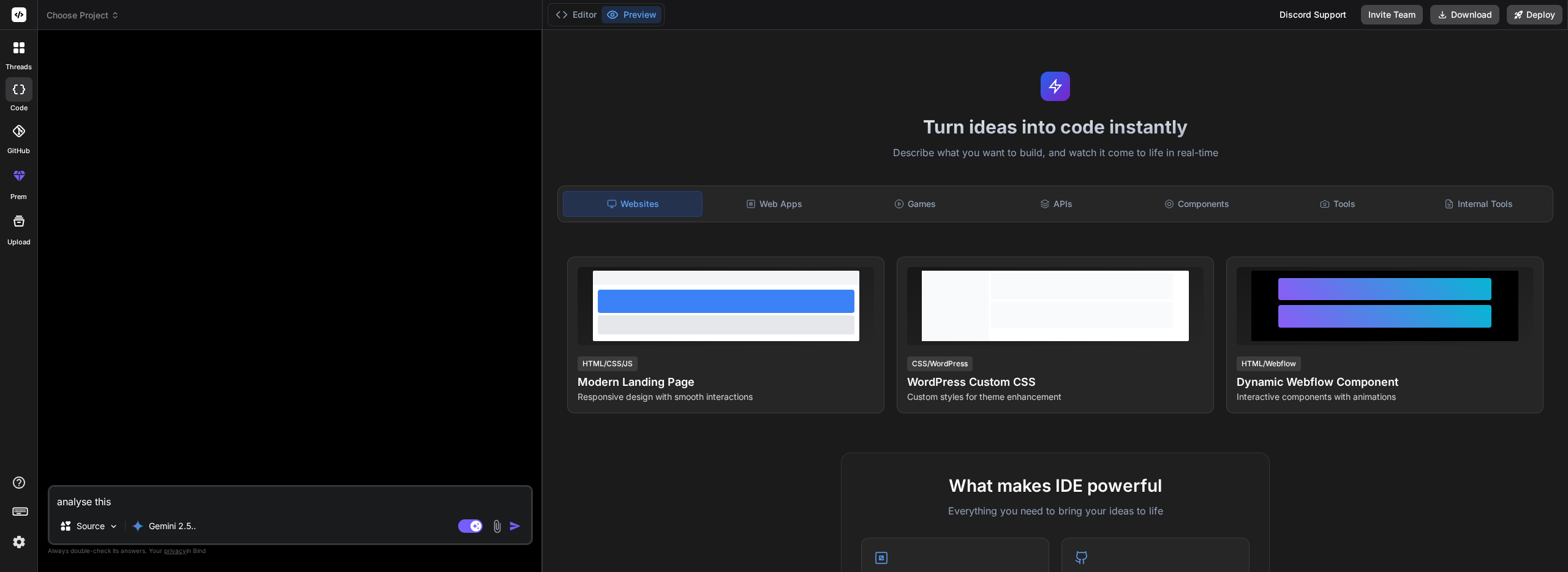
type textarea "x"
type textarea "analyse this n"
type textarea "x"
type textarea "analyse this n8"
type textarea "x"
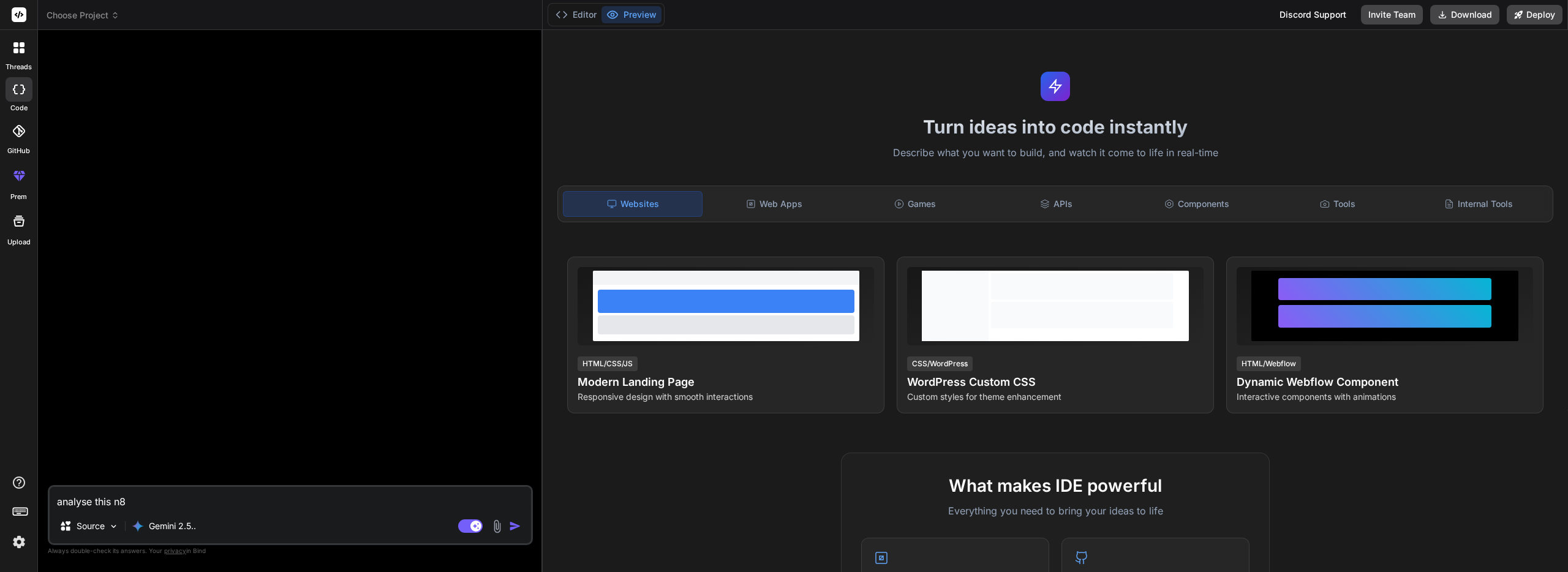
type textarea "analyse this n8n"
type textarea "x"
type textarea "analyse this n8n"
type textarea "x"
type textarea "analyse this n8n w"
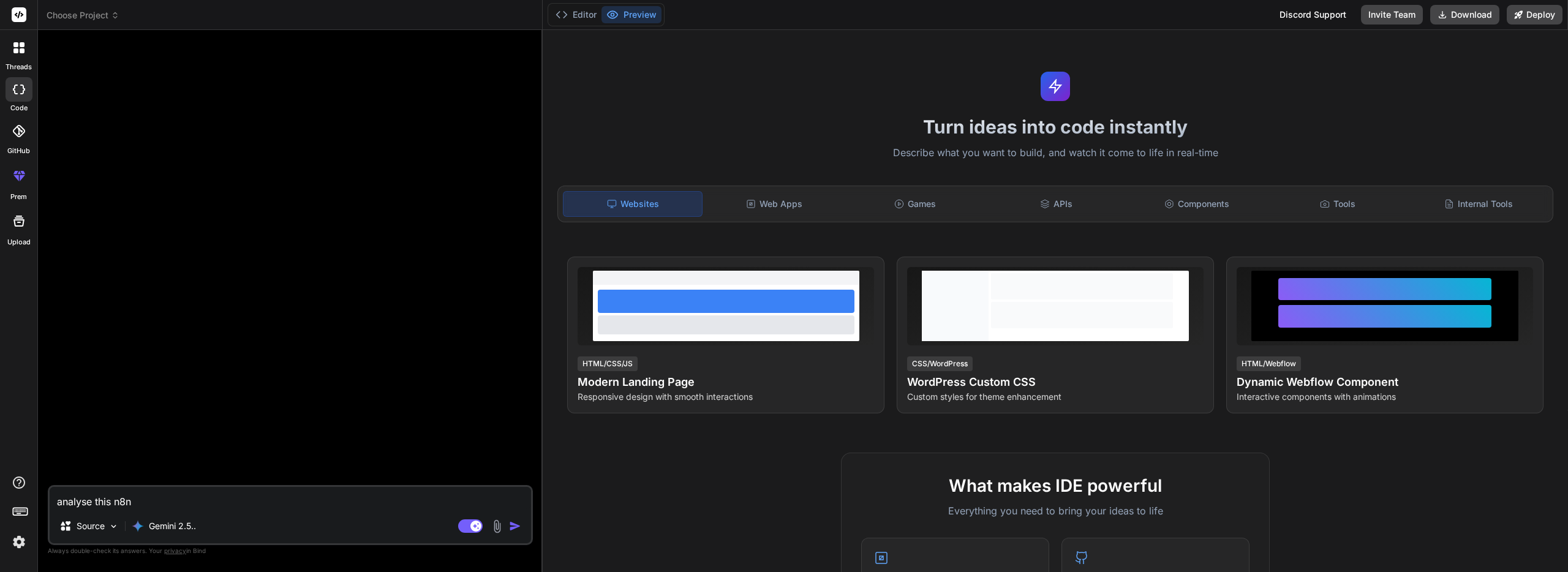
type textarea "x"
type textarea "analyse this n8n wo"
type textarea "x"
type textarea "analyse this n8n wor"
type textarea "x"
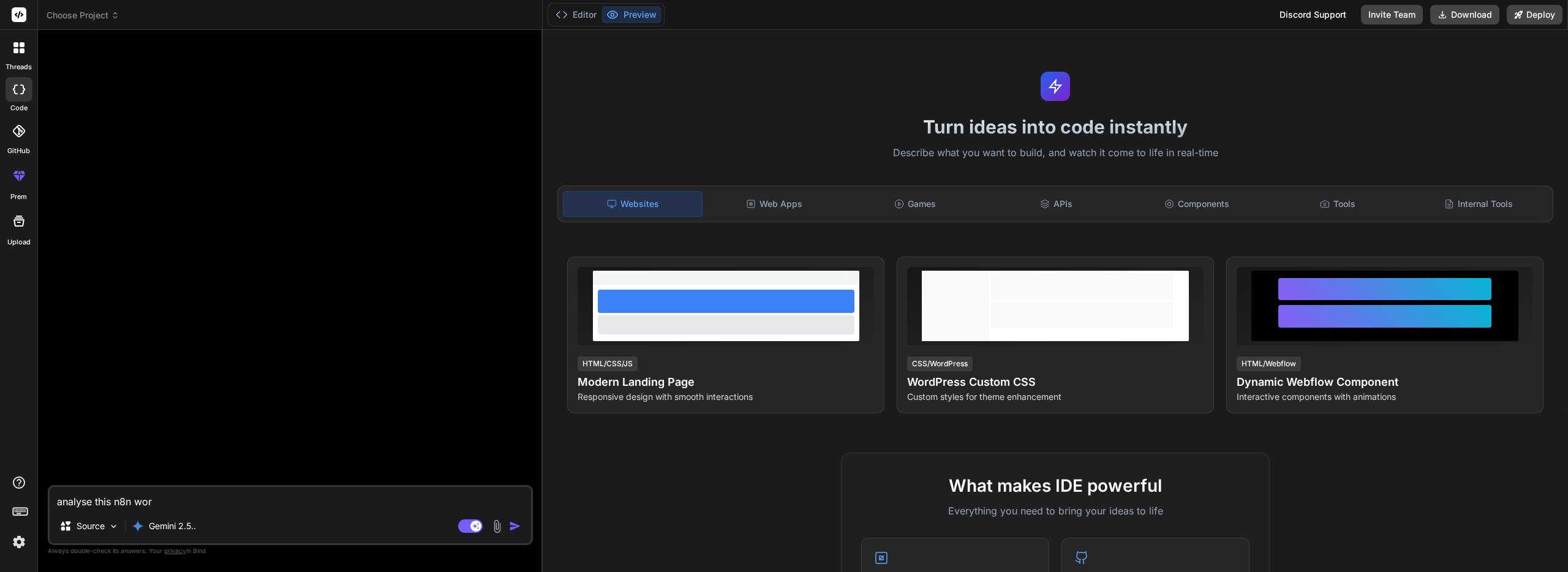
type textarea "analyse this n8n work"
type textarea "x"
type textarea "analyse this n8n workf"
type textarea "x"
type textarea "analyse this n8n workfl"
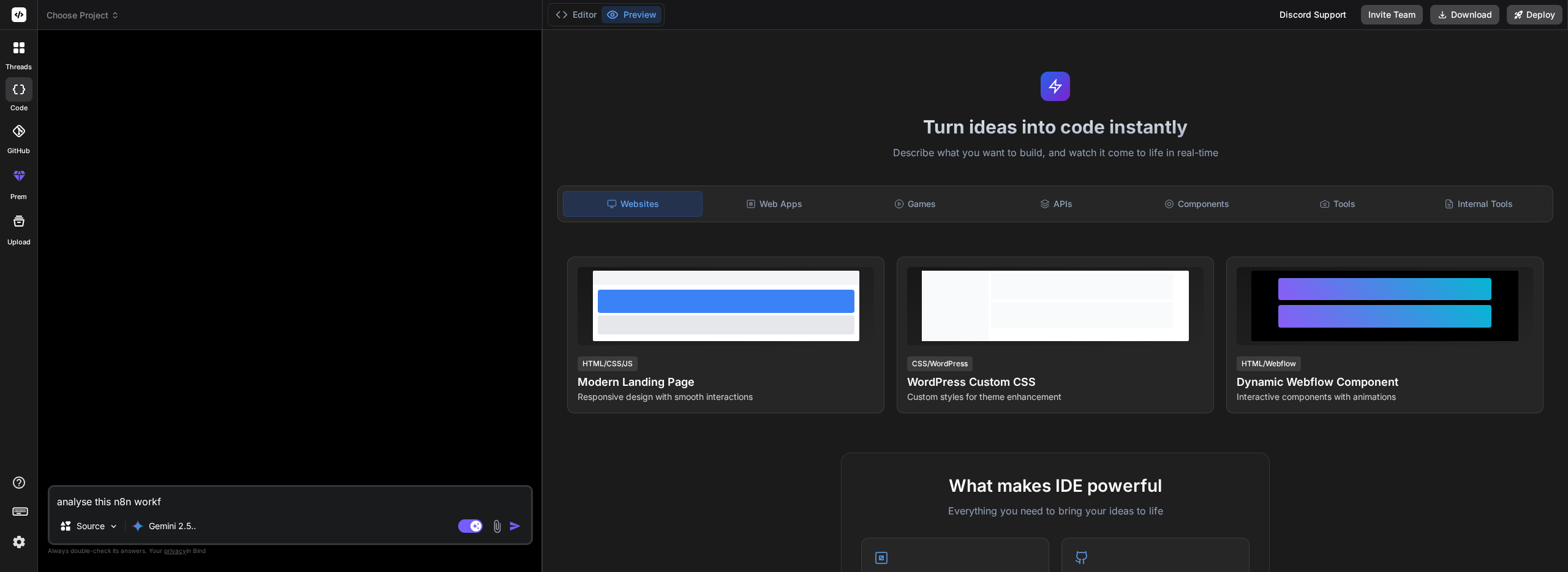
type textarea "x"
type textarea "analyse this n8n workflo"
type textarea "x"
type textarea "analyse this n8n workflow"
type textarea "x"
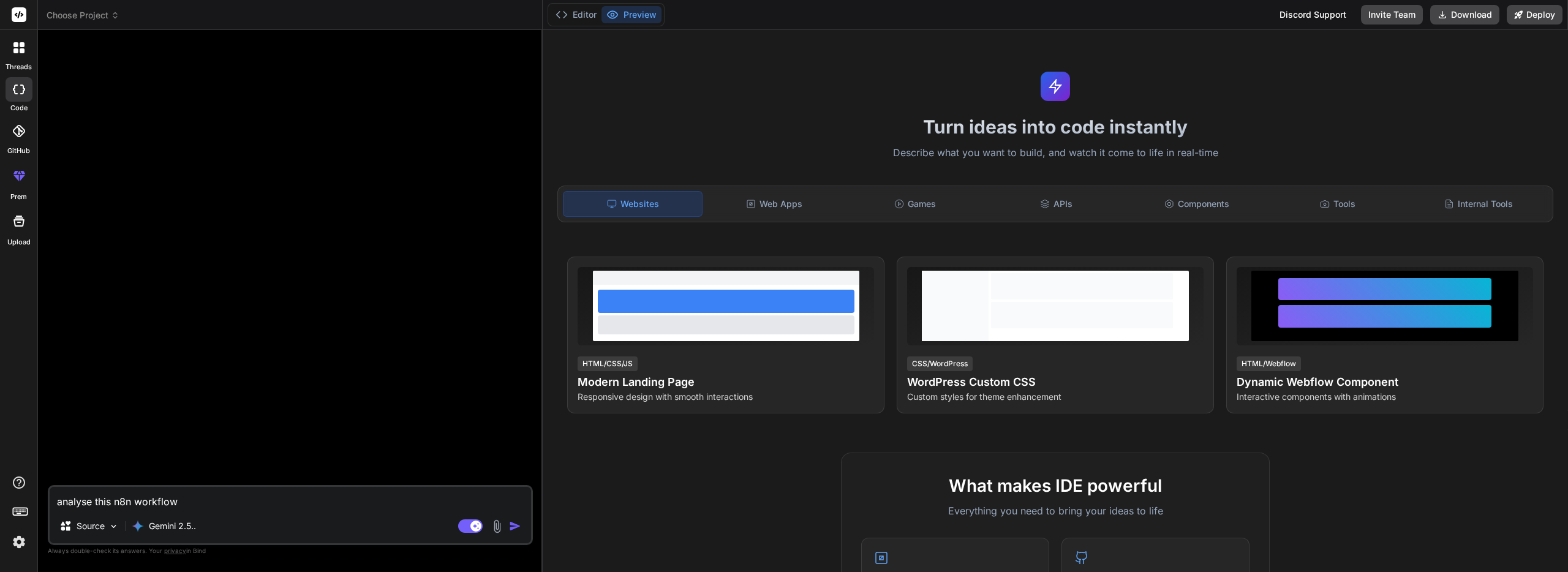
type textarea "analyse this n8n workflow"
type textarea "x"
type textarea "analyse this n8n workflow a"
type textarea "x"
type textarea "analyse this n8n workflow an"
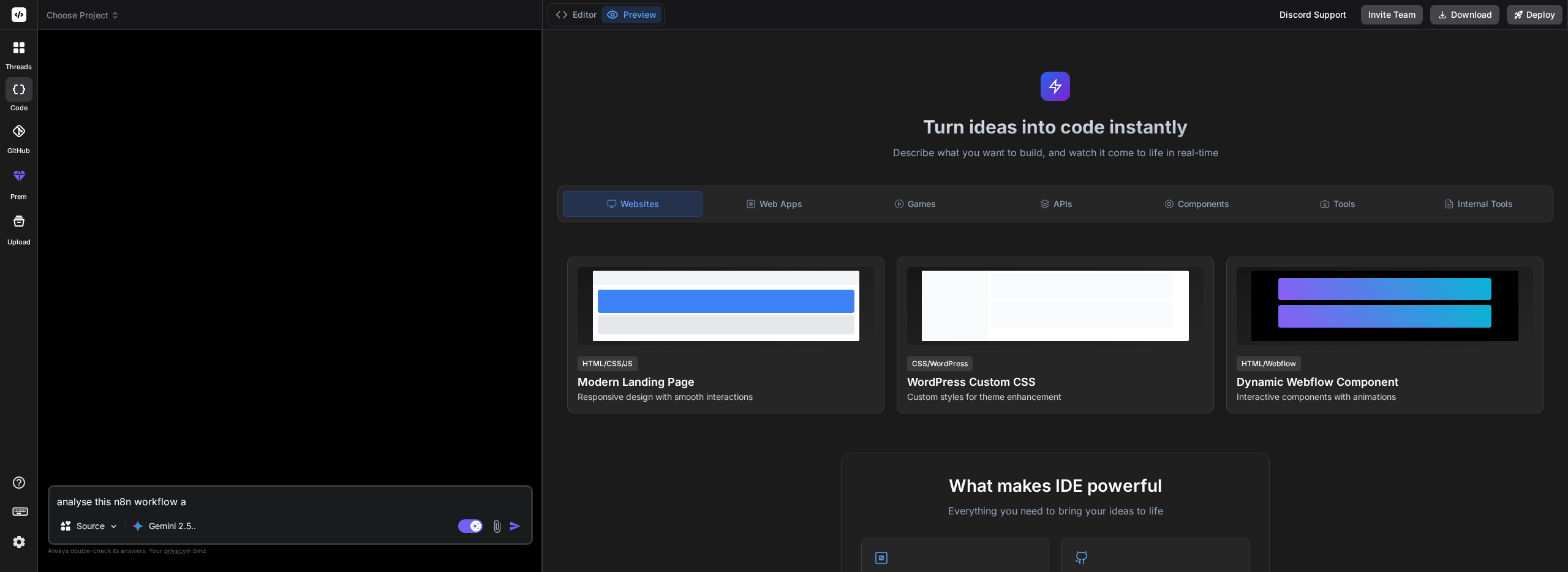
type textarea "x"
type textarea "analyse this n8n workflow and"
type textarea "x"
type textarea "analyse this n8n workflow and"
type textarea "x"
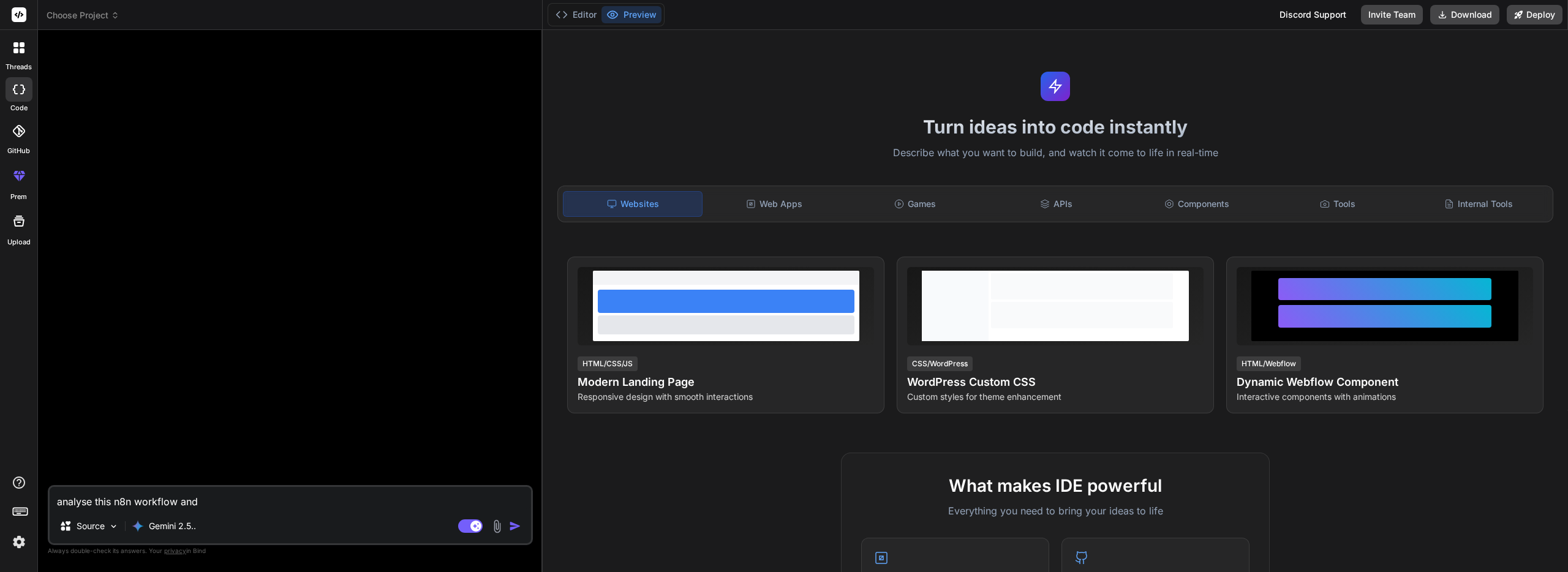
type textarea "analyse this n8n workflow and t"
type textarea "x"
type textarea "analyse this n8n workflow and te"
type textarea "x"
type textarea "analyse this n8n workflow and tel"
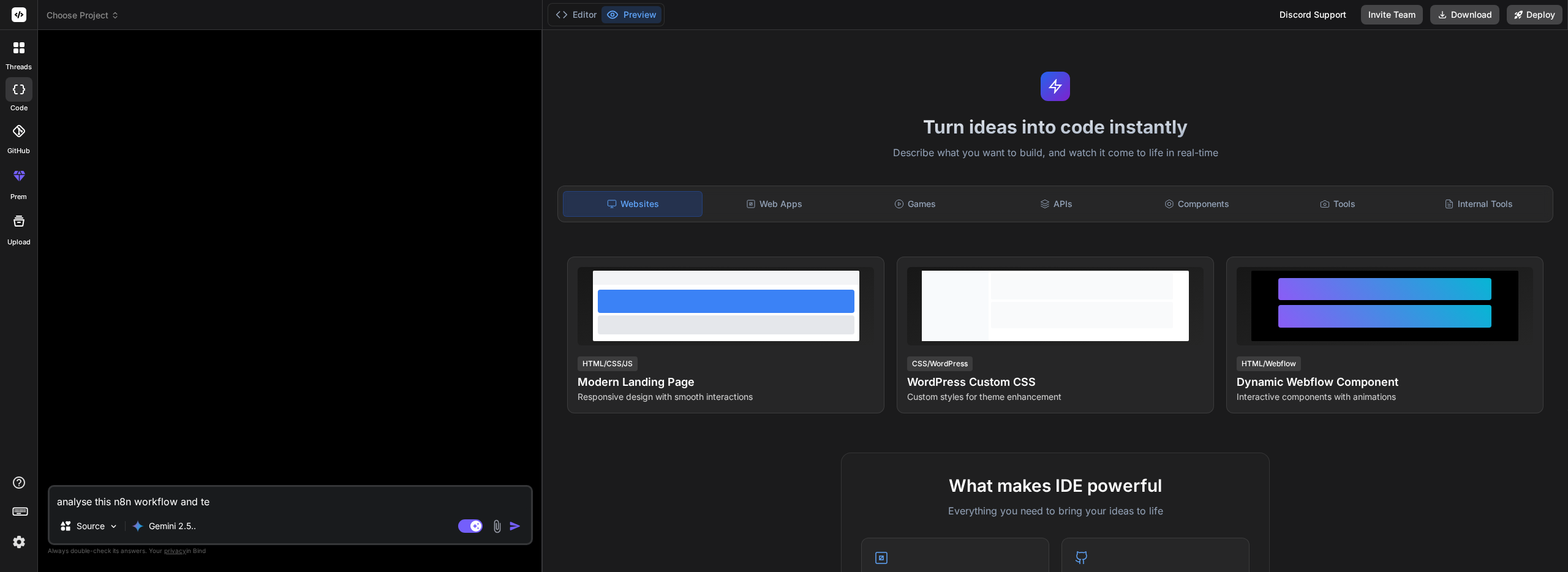
type textarea "x"
type textarea "analyse this n8n workflow and tell"
type textarea "x"
type textarea "analyse this n8n workflow and tell"
type textarea "x"
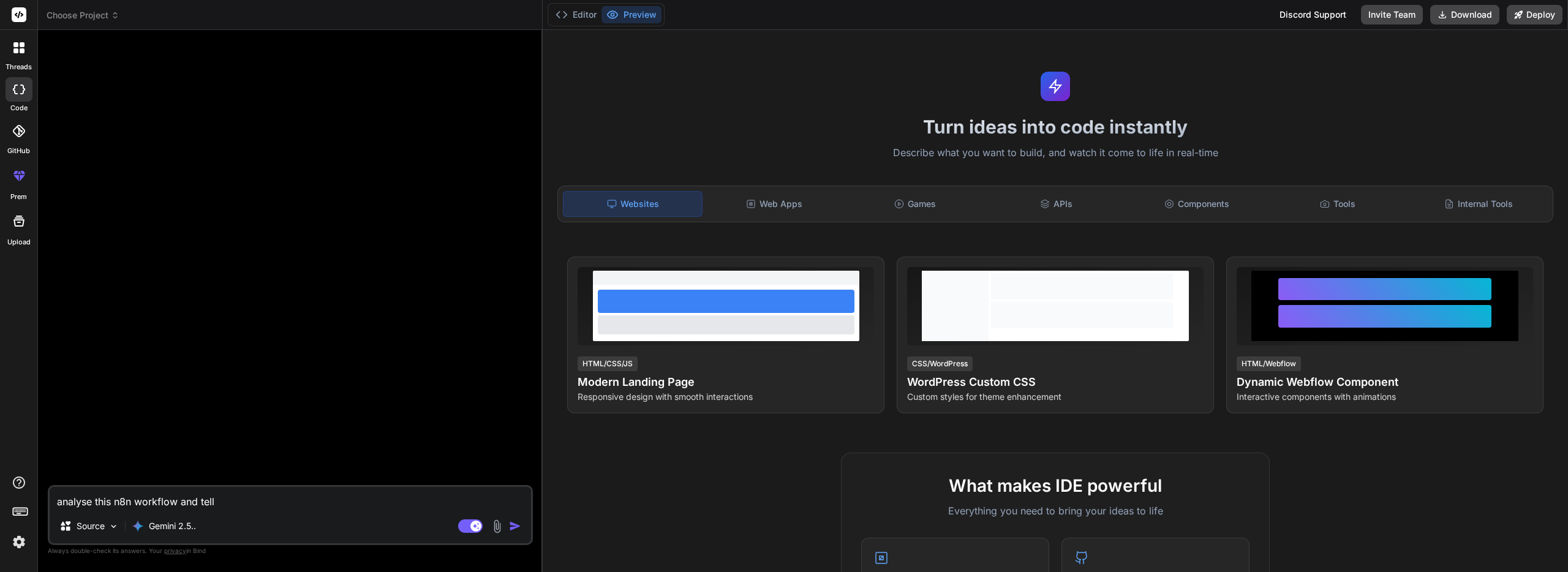
type textarea "analyse this n8n workflow and tell m"
type textarea "x"
type textarea "analyse this n8n workflow and tell me"
type textarea "x"
type textarea "analyse this n8n workflow and tell me"
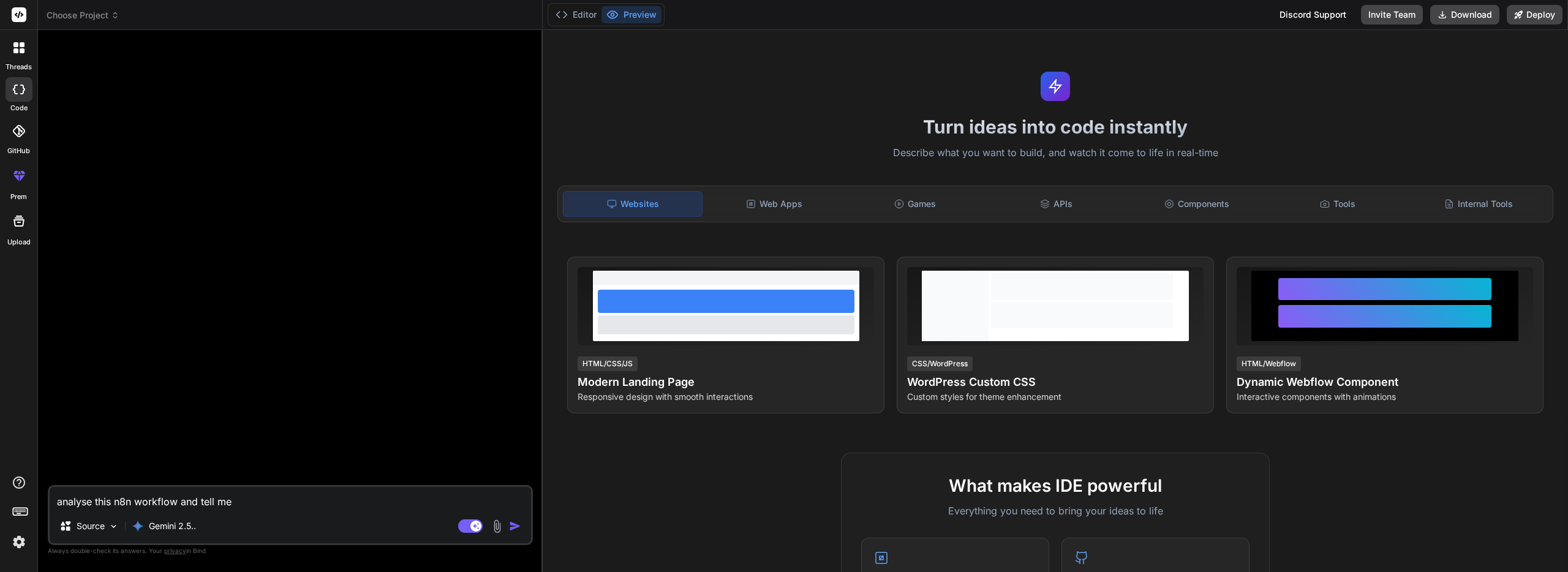
type textarea "x"
type textarea "analyse this n8n workflow and tell me w"
type textarea "x"
type textarea "analyse this n8n workflow and tell me wh"
type textarea "x"
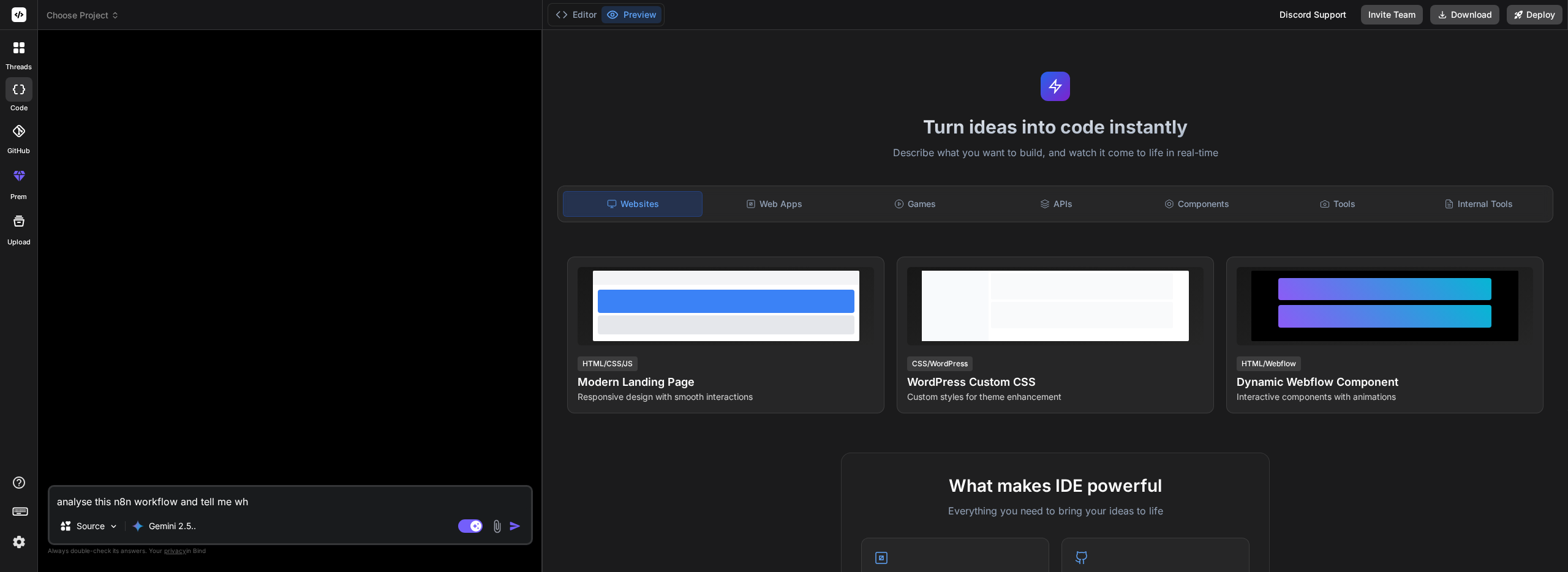
type textarea "analyse this n8n workflow and tell me wha"
type textarea "x"
type textarea "analyse this n8n workflow and tell me what"
type textarea "x"
type textarea "analyse this n8n workflow and tell me what"
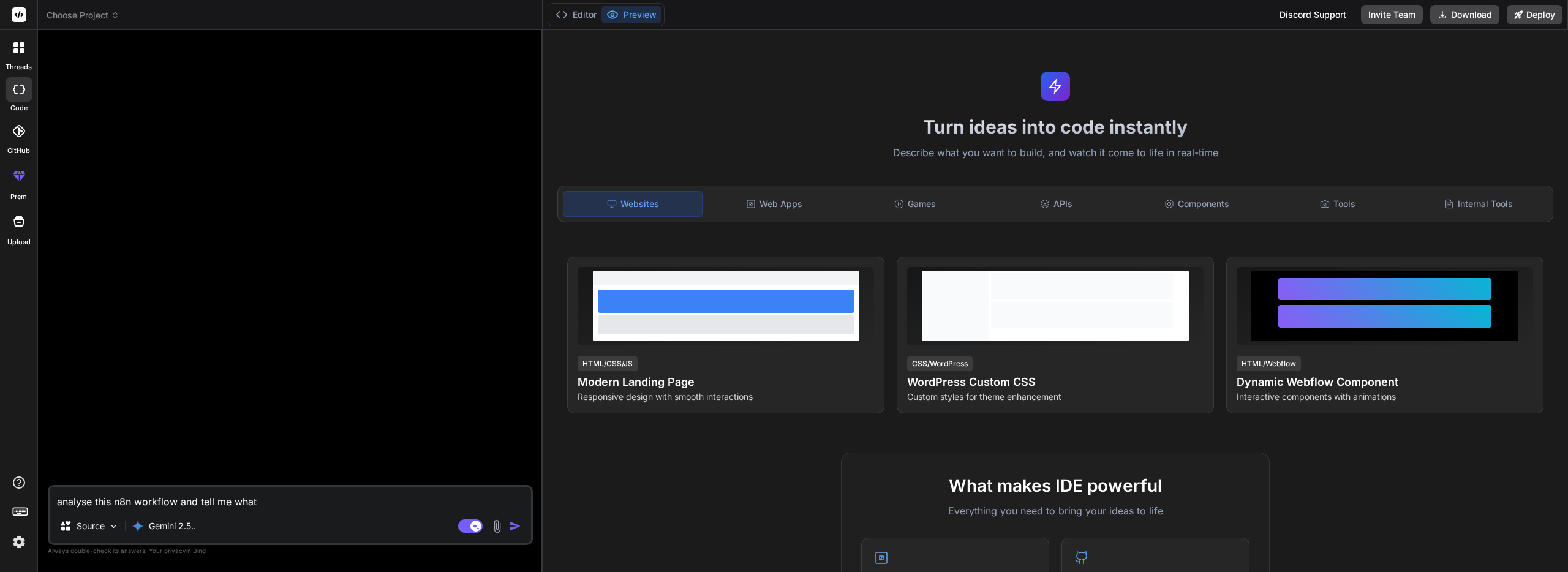
type textarea "x"
type textarea "analyse this n8n workflow and tell me what i"
type textarea "x"
type textarea "analyse this n8n workflow and tell me what is"
type textarea "x"
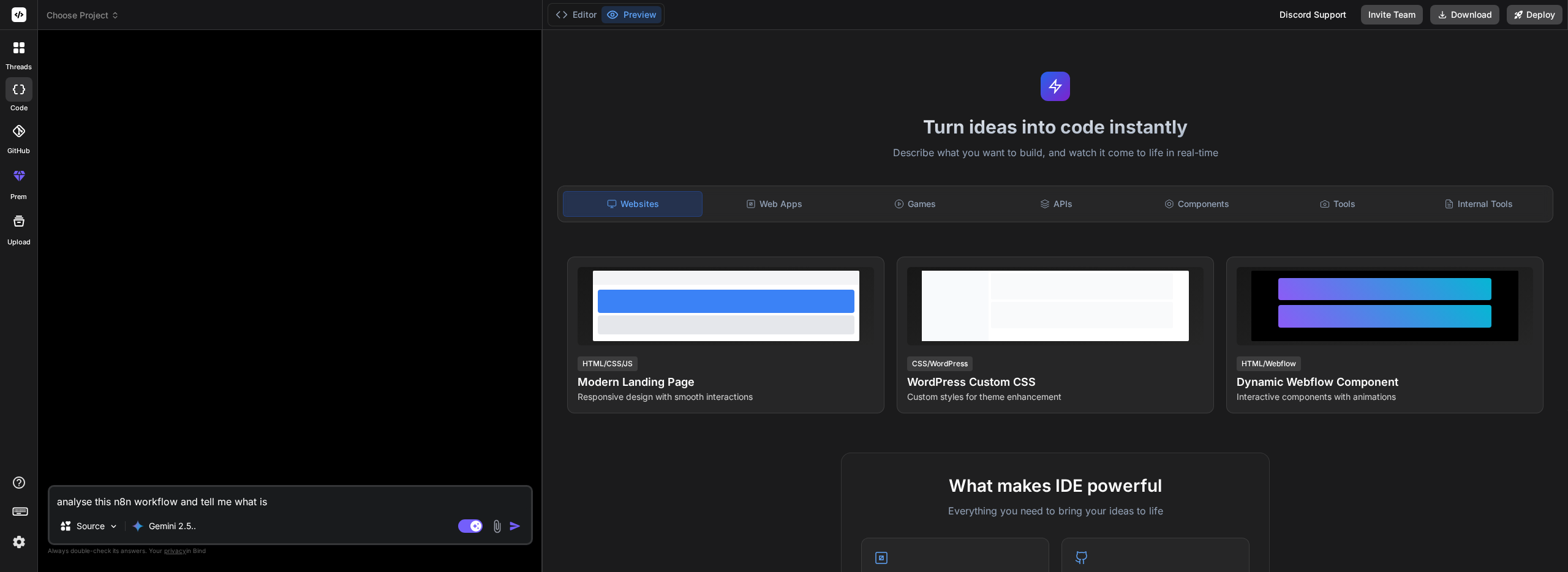
type textarea "analyse this n8n workflow and tell me what is"
type textarea "x"
type textarea "analyse this n8n workflow and tell me what is t"
type textarea "x"
type textarea "analyse this n8n workflow and tell me what is th"
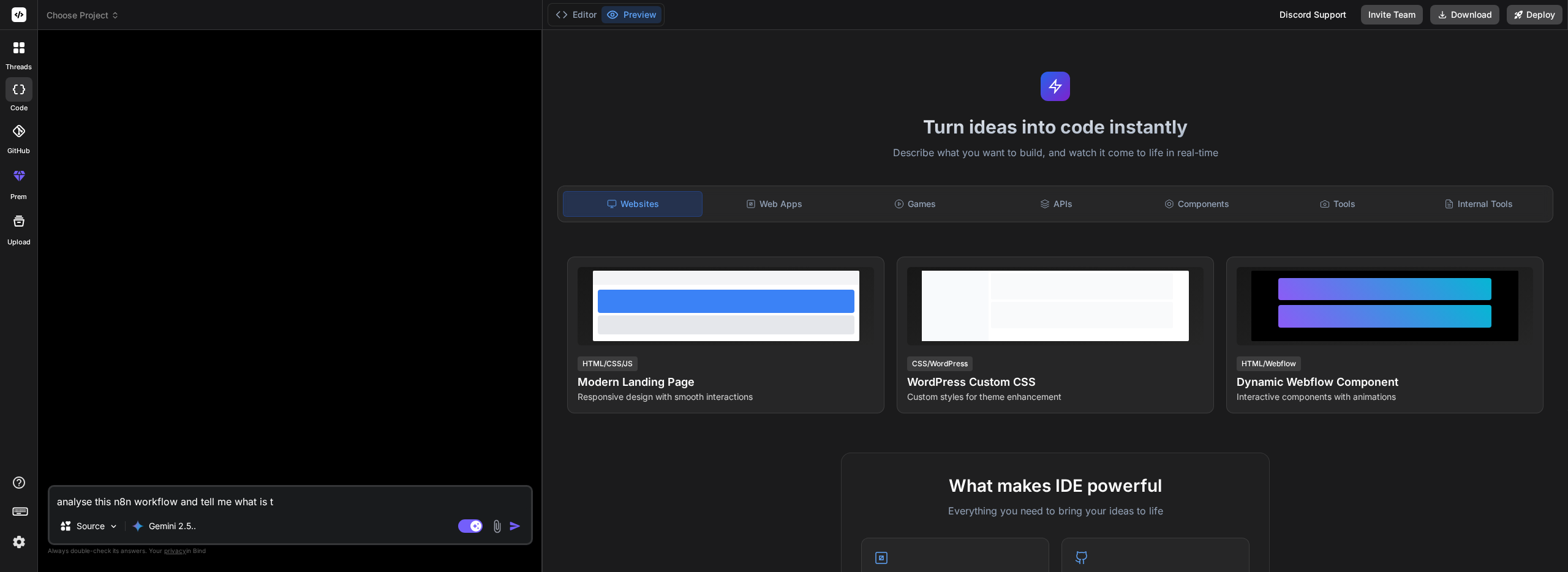
type textarea "x"
type textarea "analyse this n8n workflow and tell me what is the"
type textarea "x"
type textarea "analyse this n8n workflow and tell me what is the"
type textarea "x"
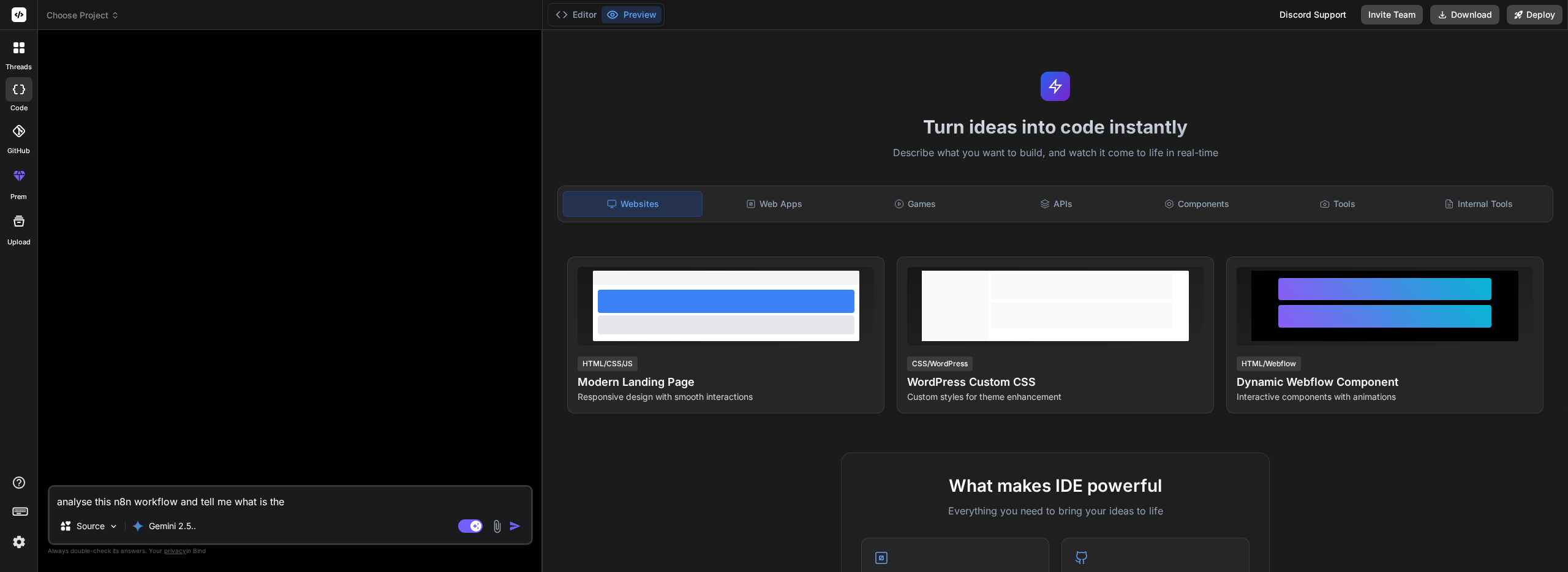
type textarea "analyse this n8n workflow and tell me what is the i"
type textarea "x"
type textarea "analyse this n8n workflow and tell me what is the is"
type textarea "x"
type textarea "analyse this n8n workflow and tell me what is the iss"
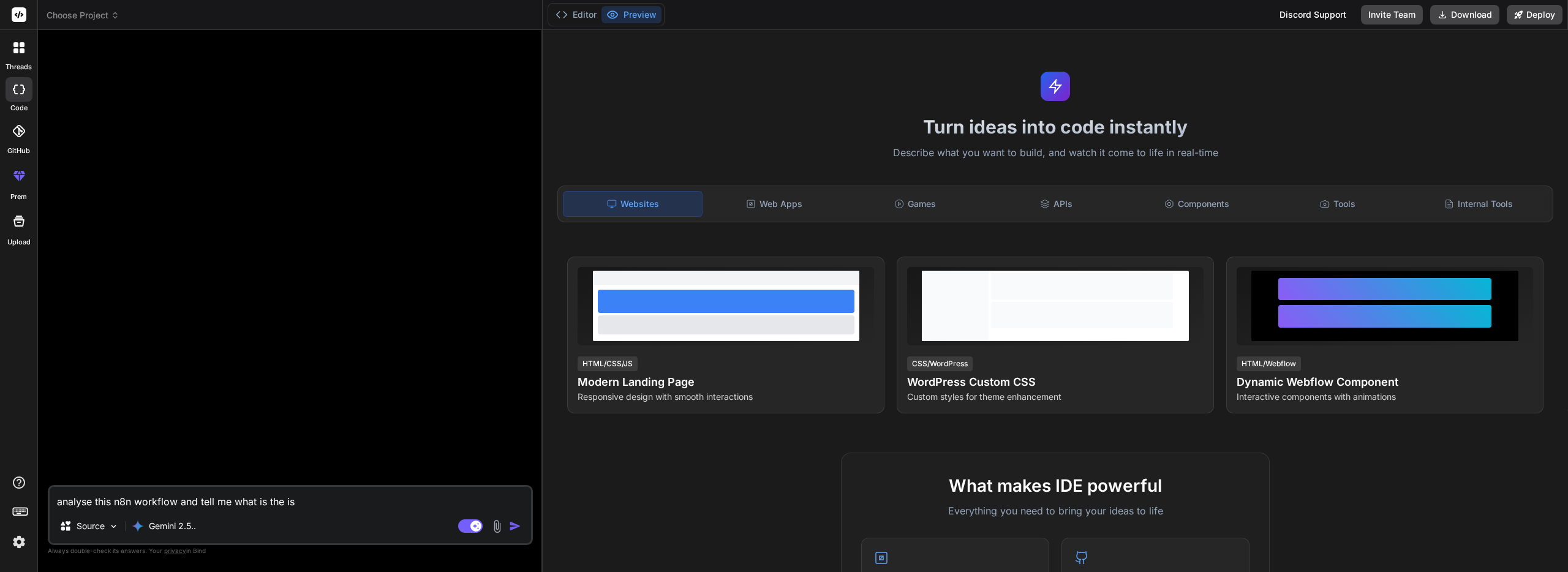
type textarea "x"
type textarea "analyse this n8n workflow and tell me what is the issu"
type textarea "x"
type textarea "analyse this n8n workflow and tell me what is the issue"
type textarea "x"
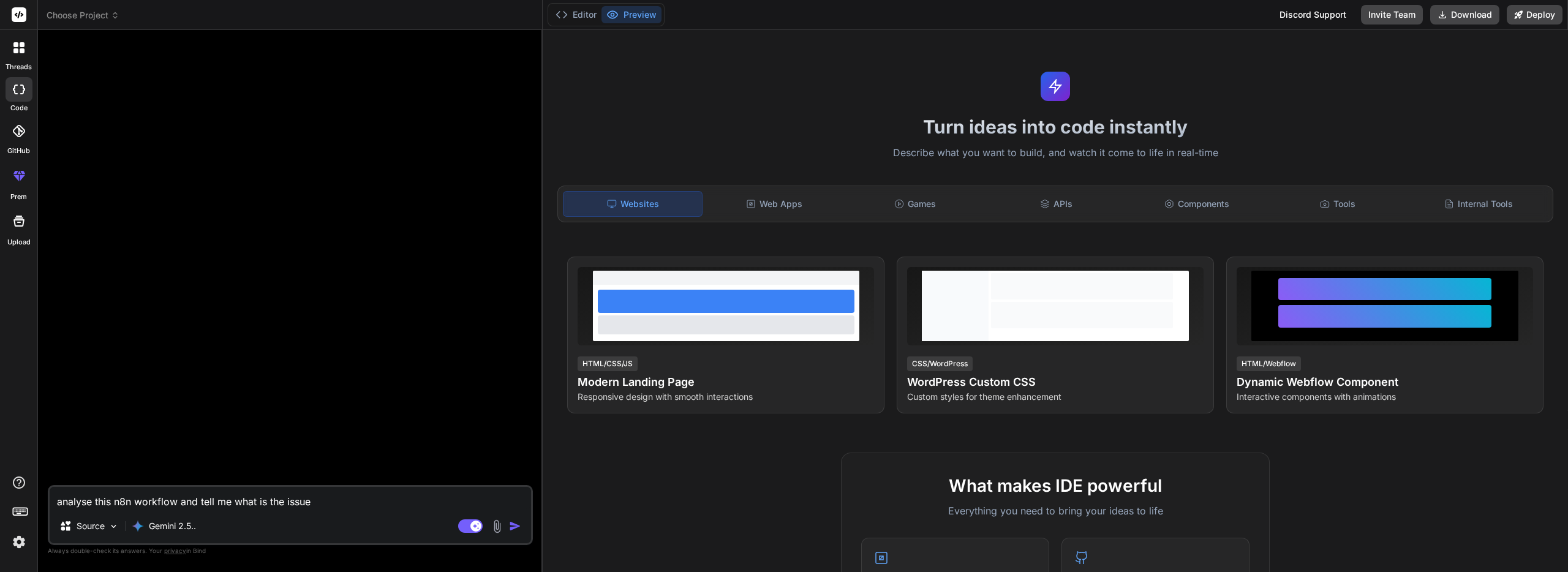
type textarea "analyse this n8n workflow and tell me what is the issue"
type textarea "x"
type textarea "analyse this n8n workflow and tell me what is the issue w"
type textarea "x"
type textarea "analyse this n8n workflow and tell me what is the issue wi"
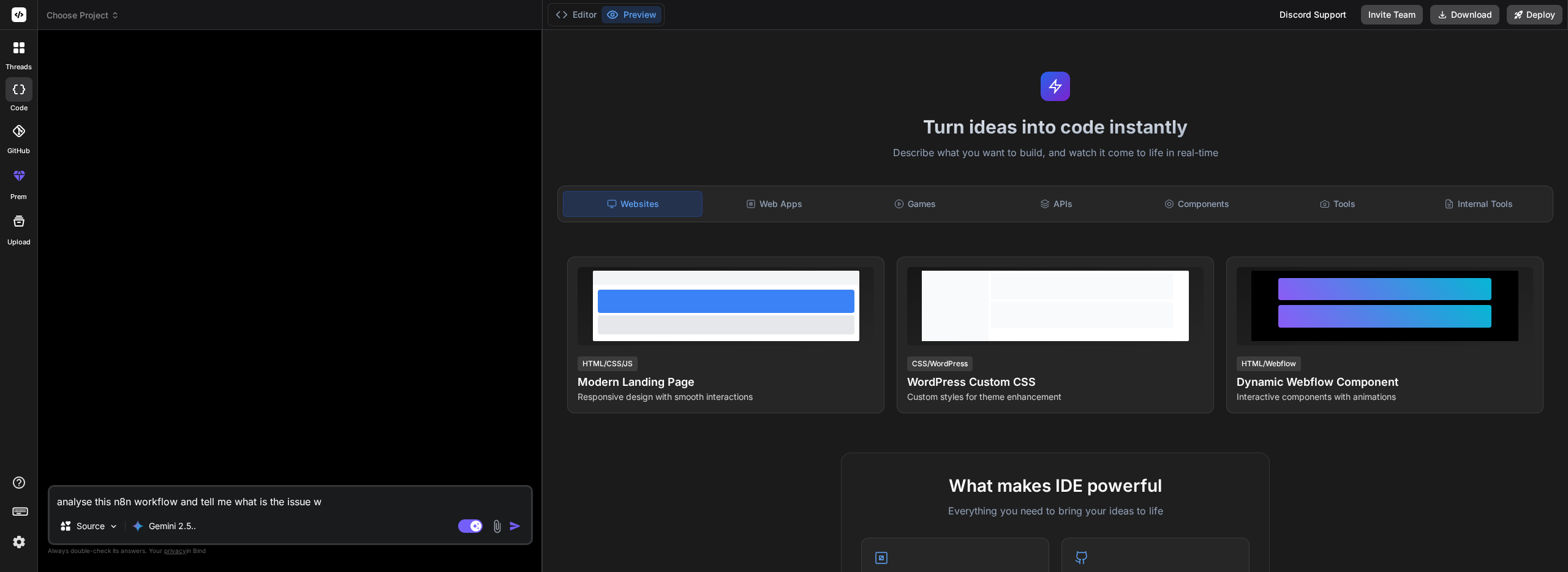
type textarea "x"
type textarea "analyse this n8n workflow and tell me what is the issue wit"
type textarea "x"
type textarea "analyse this n8n workflow and tell me what is the issue with"
type textarea "x"
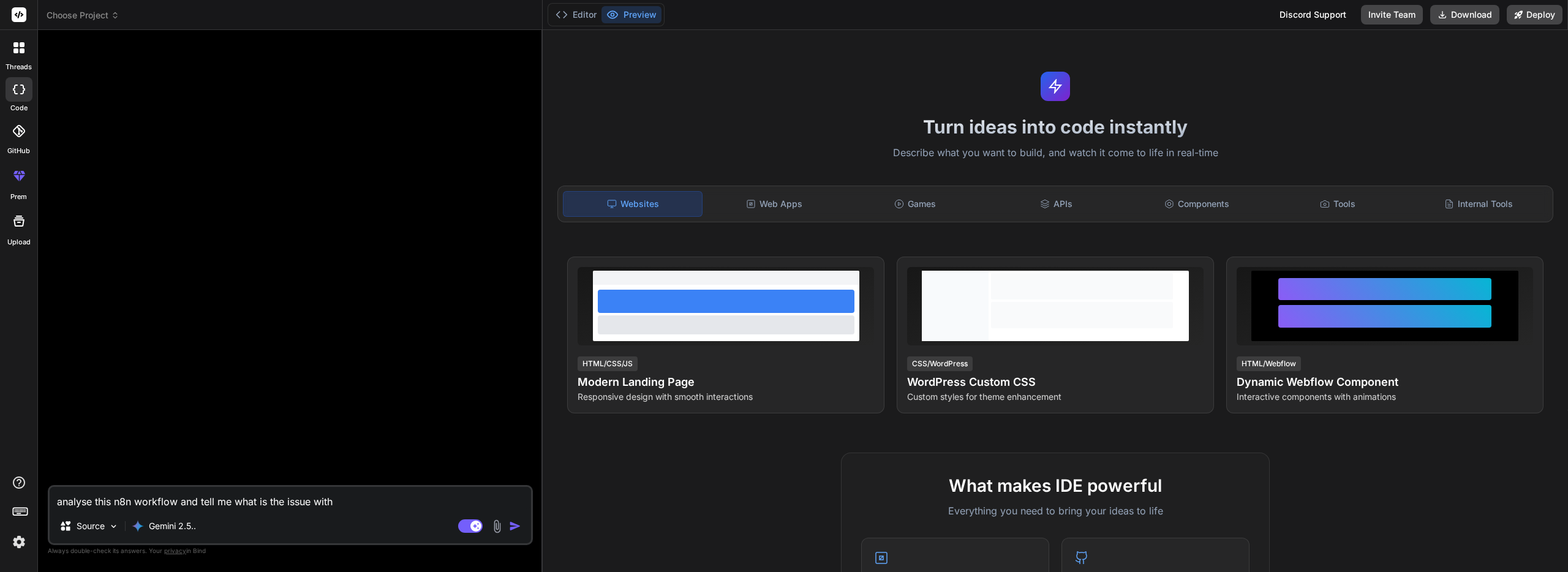
type textarea "analyse this n8n workflow and tell me what is the issue with"
type textarea "x"
type textarea "analyse this n8n workflow and tell me what is the issue with i"
type textarea "x"
type textarea "analyse this n8n workflow and tell me what is the issue with it"
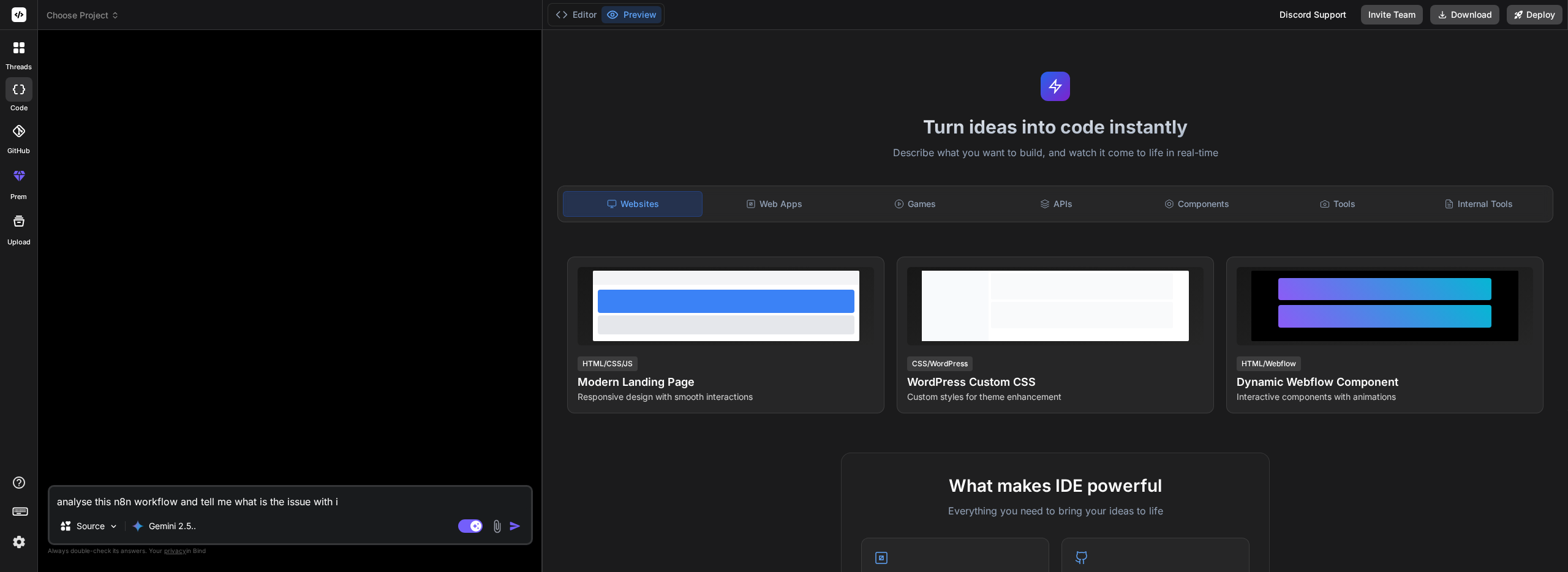
type textarea "x"
type textarea "analyse this n8n workflow and tell me what is the issue with it"
type textarea "x"
type textarea "analyse this n8n workflow and tell me what is the issue with it w"
type textarea "x"
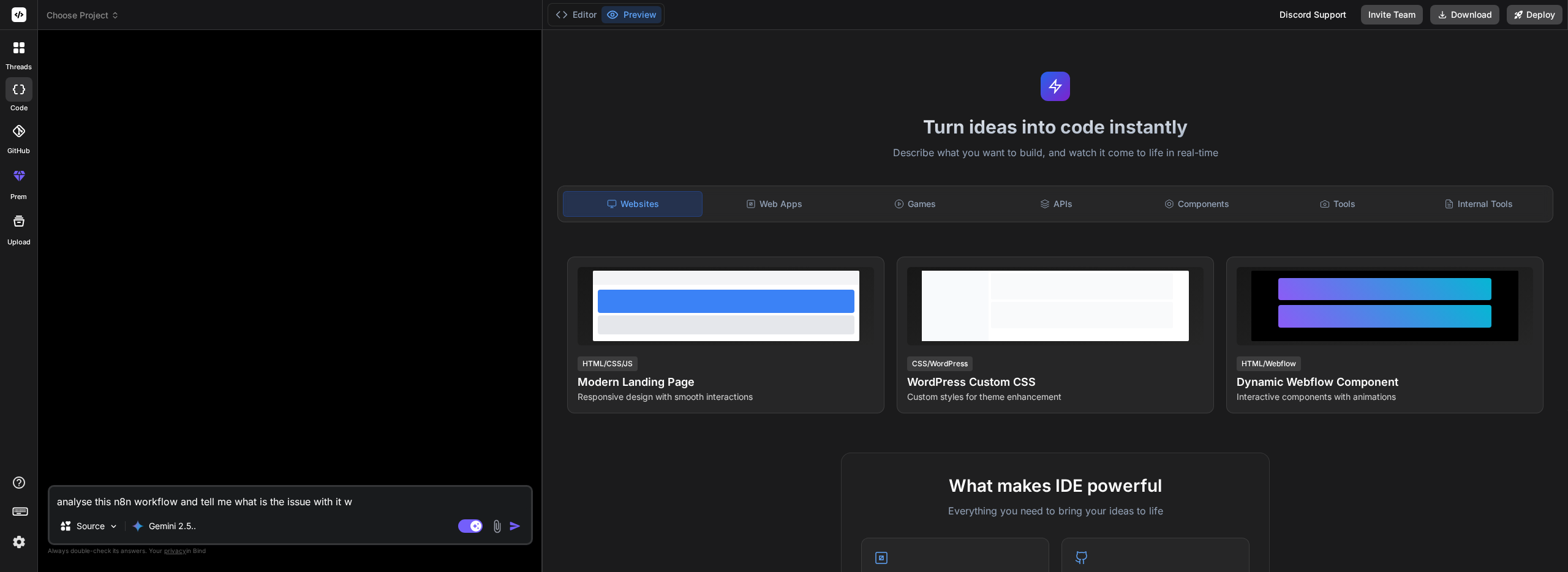
type textarea "analyse this n8n workflow and tell me what is the issue with it wh"
type textarea "x"
type textarea "analyse this n8n workflow and tell me what is the issue with it why"
type textarea "x"
type textarea "analyse this n8n workflow and tell me what is the issue with it why"
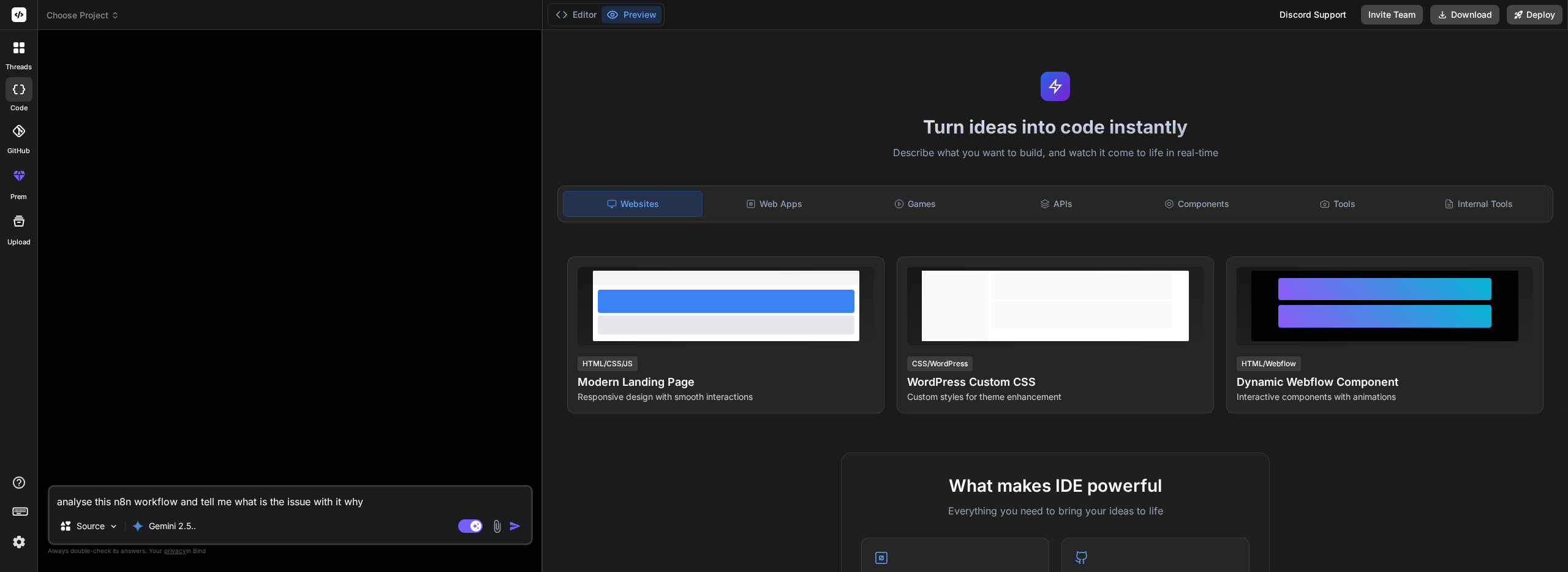
type textarea "x"
type textarea "analyse this n8n workflow and tell me what is the issue with it why i"
type textarea "x"
type textarea "analyse this n8n workflow and tell me what is the issue with it why it"
type textarea "x"
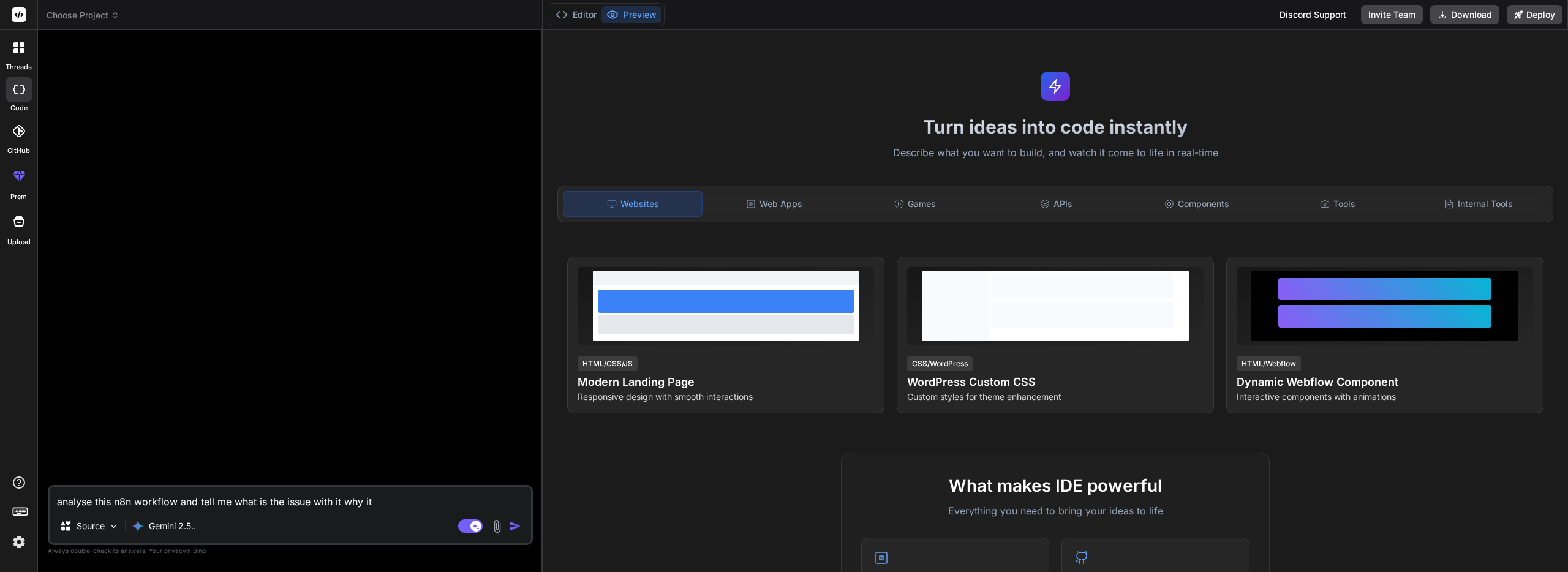
type textarea "analyse this n8n workflow and tell me what is the issue with it why it"
type textarea "x"
type textarea "analyse this n8n workflow and tell me what is the issue with it why it i"
type textarea "x"
type textarea "analyse this n8n workflow and tell me what is the issue with it why it is"
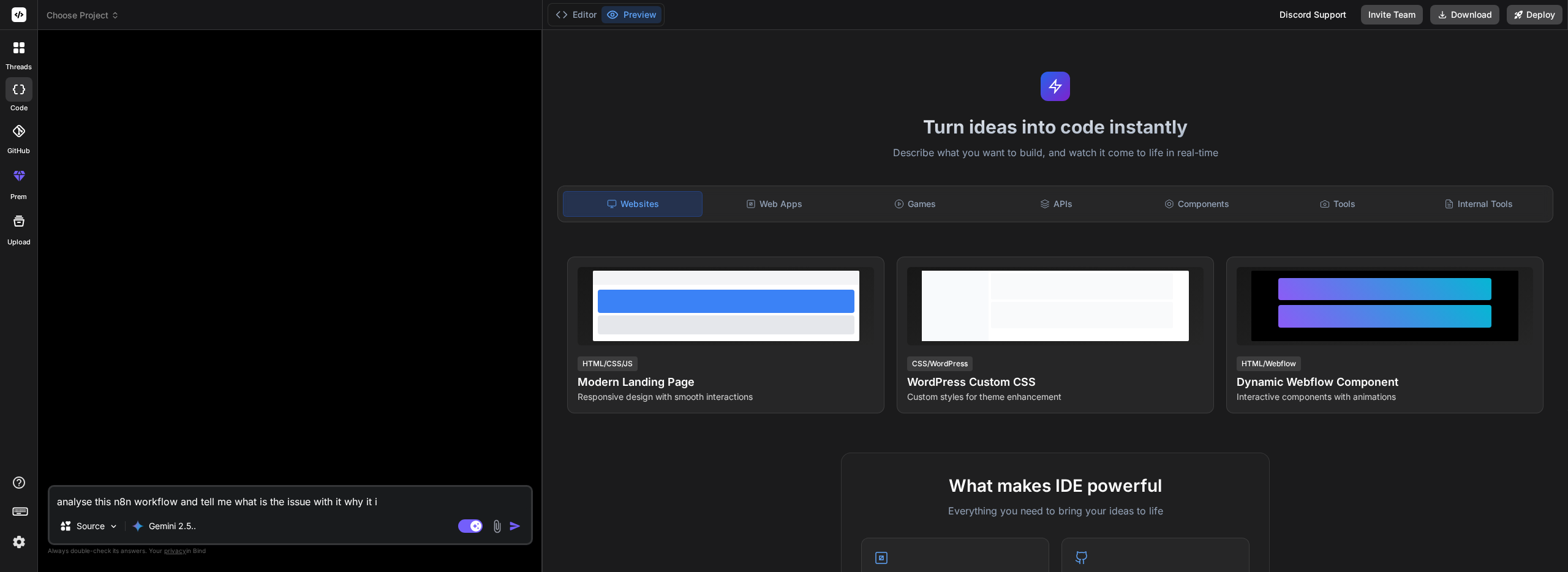
type textarea "x"
type textarea "analyse this n8n workflow and tell me what is the issue with it why it is"
type textarea "x"
type textarea "analyse this n8n workflow and tell me what is the issue with it why it is n"
type textarea "x"
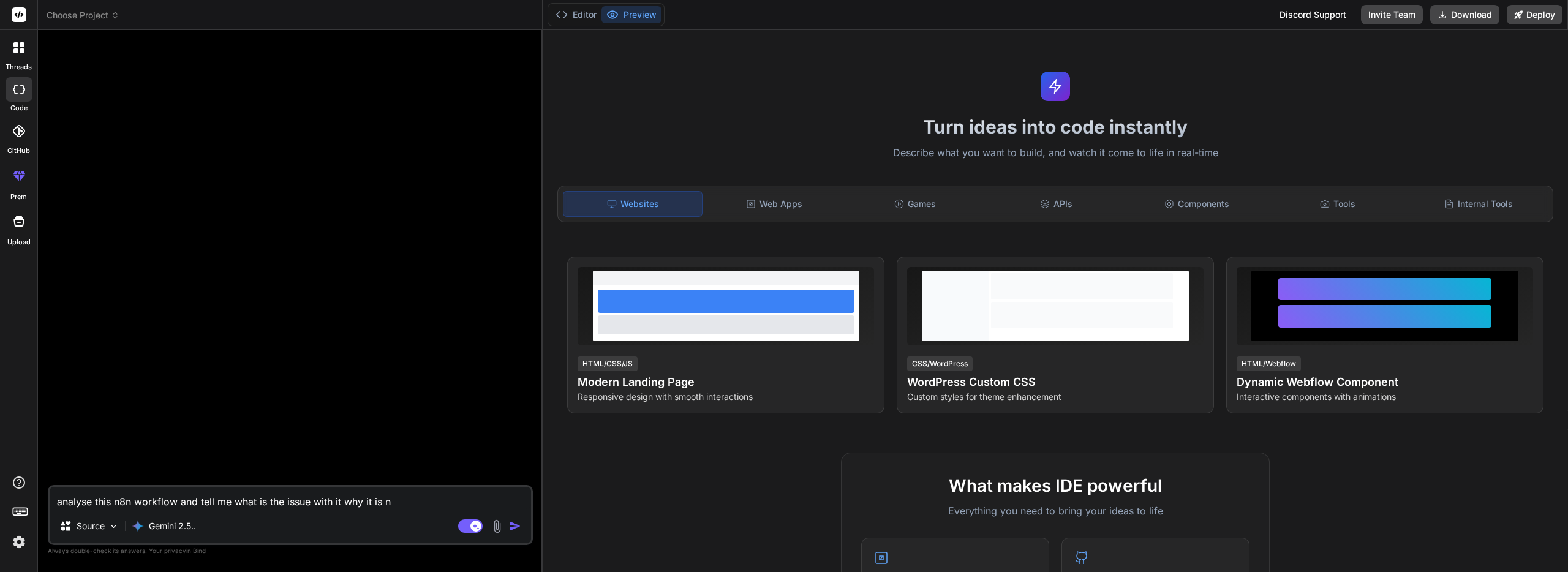
type textarea "analyse this n8n workflow and tell me what is the issue with it why it is"
type textarea "x"
type textarea "analyse this n8n workflow and tell me what is the issue with it why it is u"
type textarea "x"
type textarea "analyse this n8n workflow and tell me what is the issue with it why it is un"
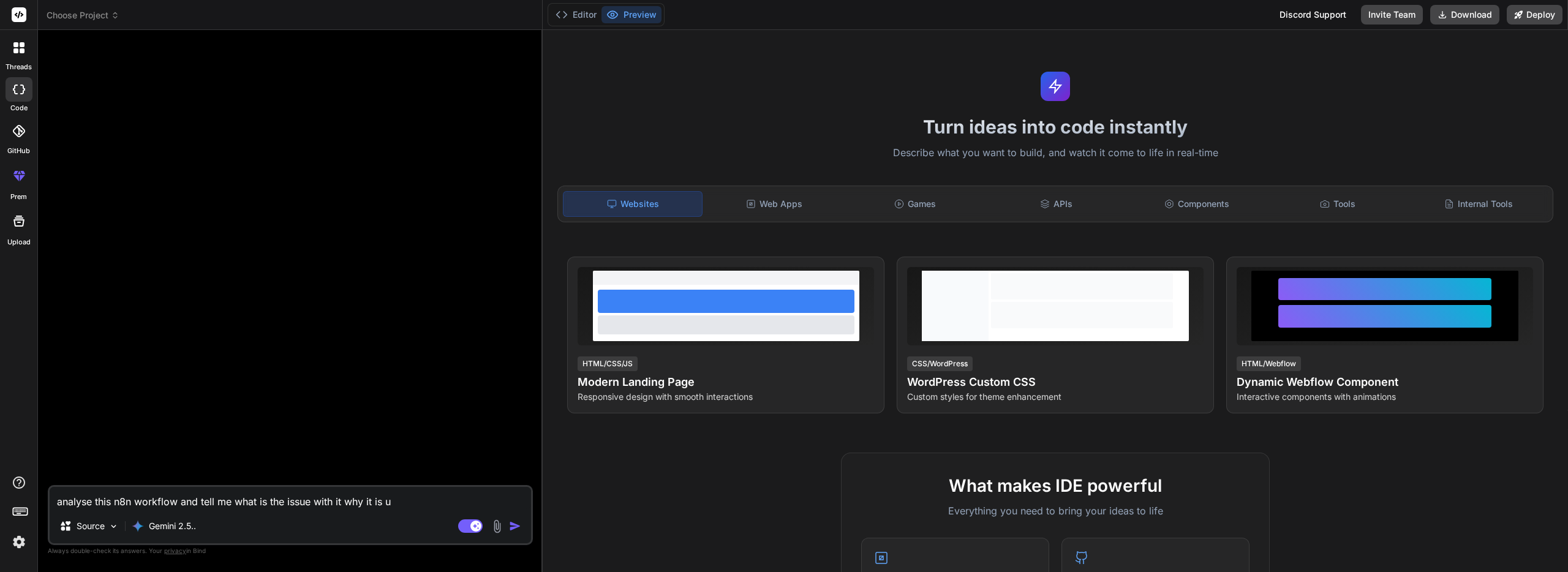
type textarea "x"
type textarea "analyse this n8n workflow and tell me what is the issue with it why it is una"
type textarea "x"
type textarea "analyse this n8n workflow and tell me what is the issue with it why it is unab"
type textarea "x"
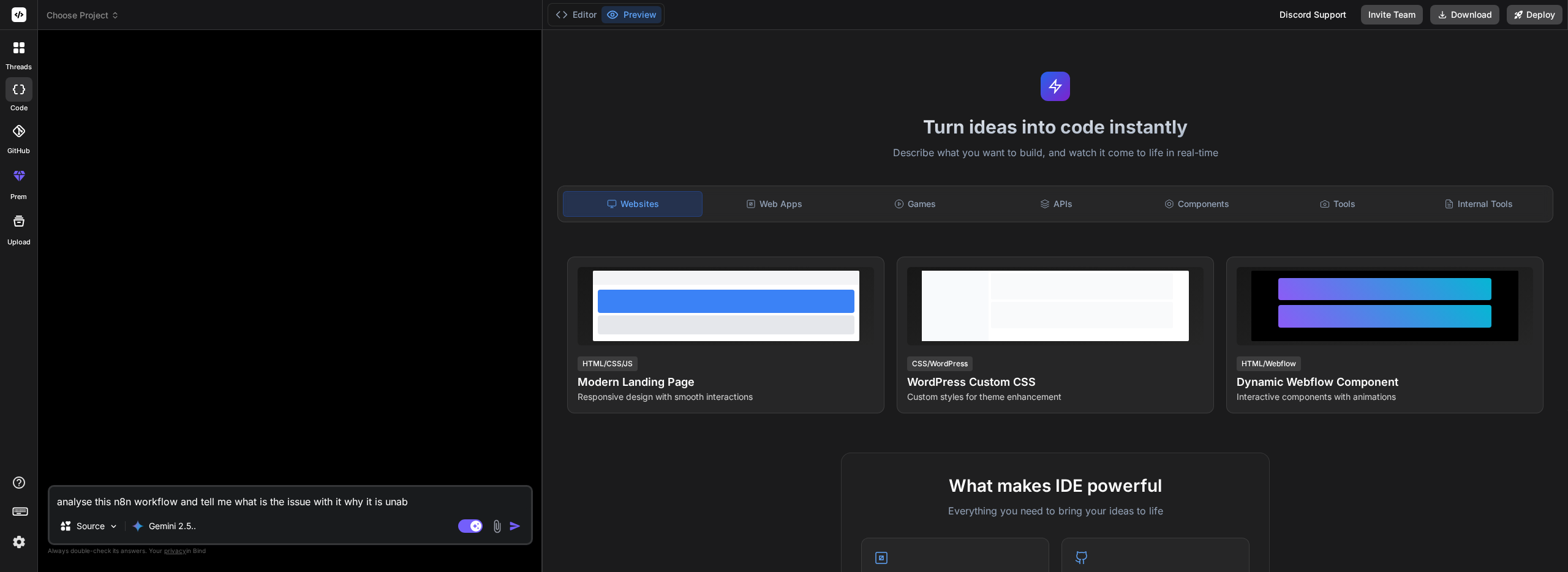
type textarea "analyse this n8n workflow and tell me what is the issue with it why it is unabl"
type textarea "x"
type textarea "analyse this n8n workflow and tell me what is the issue with it why it is unable"
type textarea "x"
type textarea "analyse this n8n workflow and tell me what is the issue with it why it is unable"
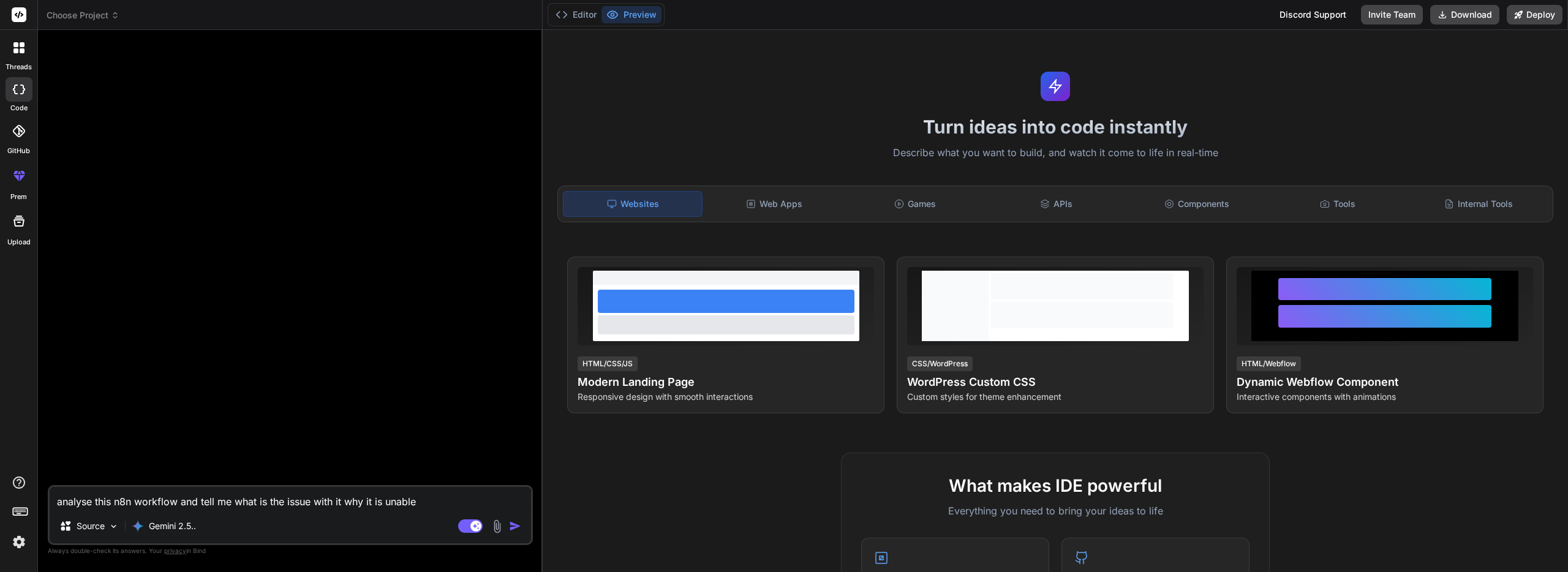
type textarea "x"
type textarea "analyse this n8n workflow and tell me what is the issue with it why it is unabl…"
type textarea "x"
type textarea "analyse this n8n workflow and tell me what is the issue with it why it is unabl…"
type textarea "x"
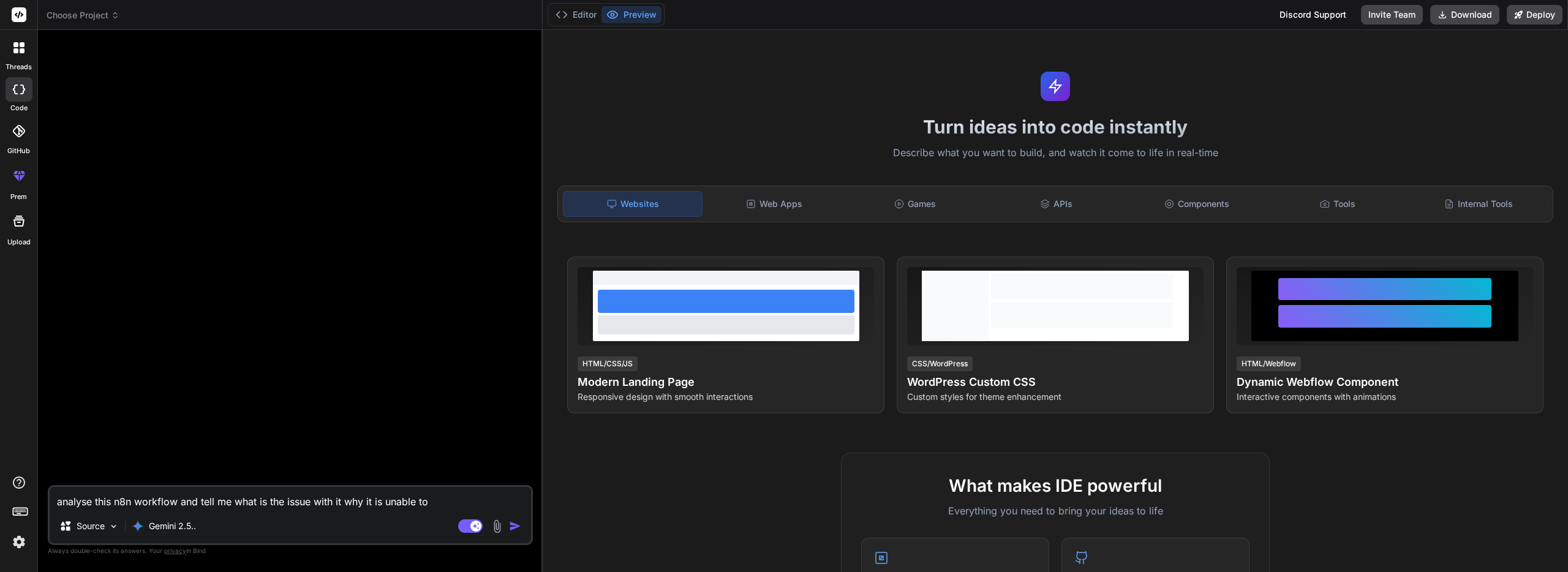
type textarea "analyse this n8n workflow and tell me what is the issue with it why it is unabl…"
type textarea "x"
type textarea "analyse this n8n workflow and tell me what is the issue with it why it is unabl…"
type textarea "x"
type textarea "analyse this n8n workflow and tell me what is the issue with it why it is unabl…"
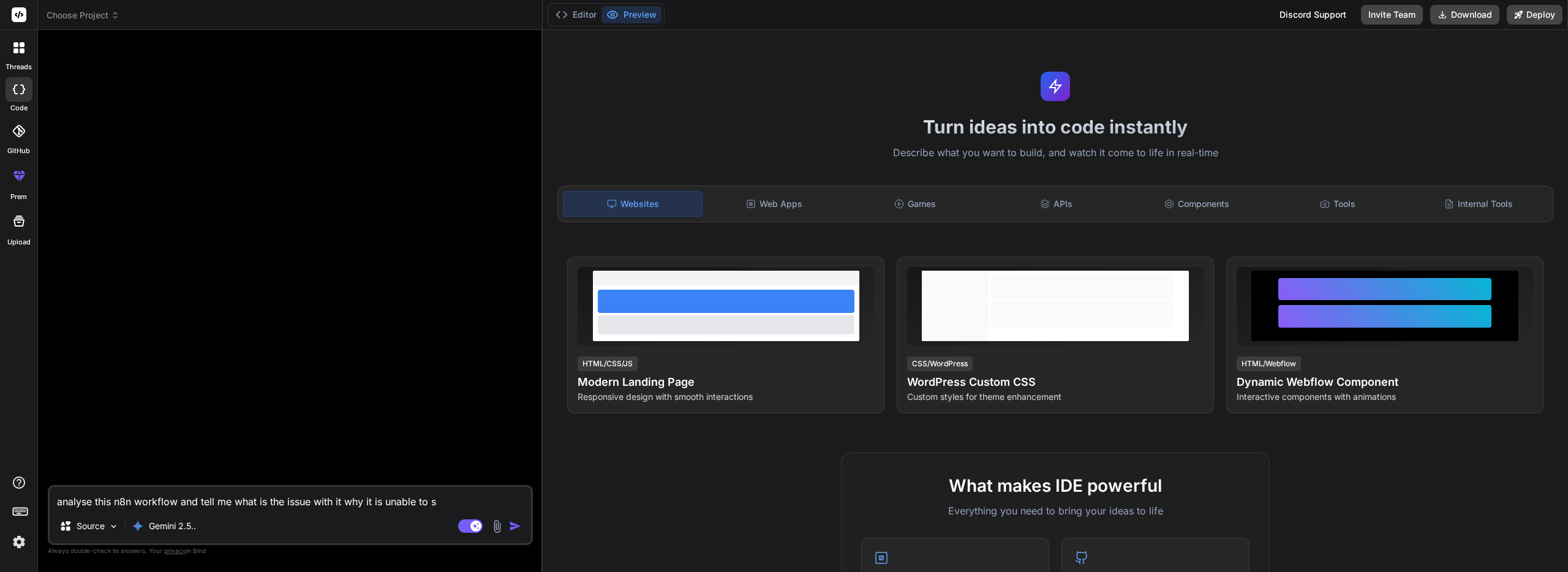
type textarea "x"
type textarea "analyse this n8n workflow and tell me what is the issue with it why it is unabl…"
type textarea "x"
type textarea "analyse this n8n workflow and tell me what is the issue with it why it is unabl…"
type textarea "x"
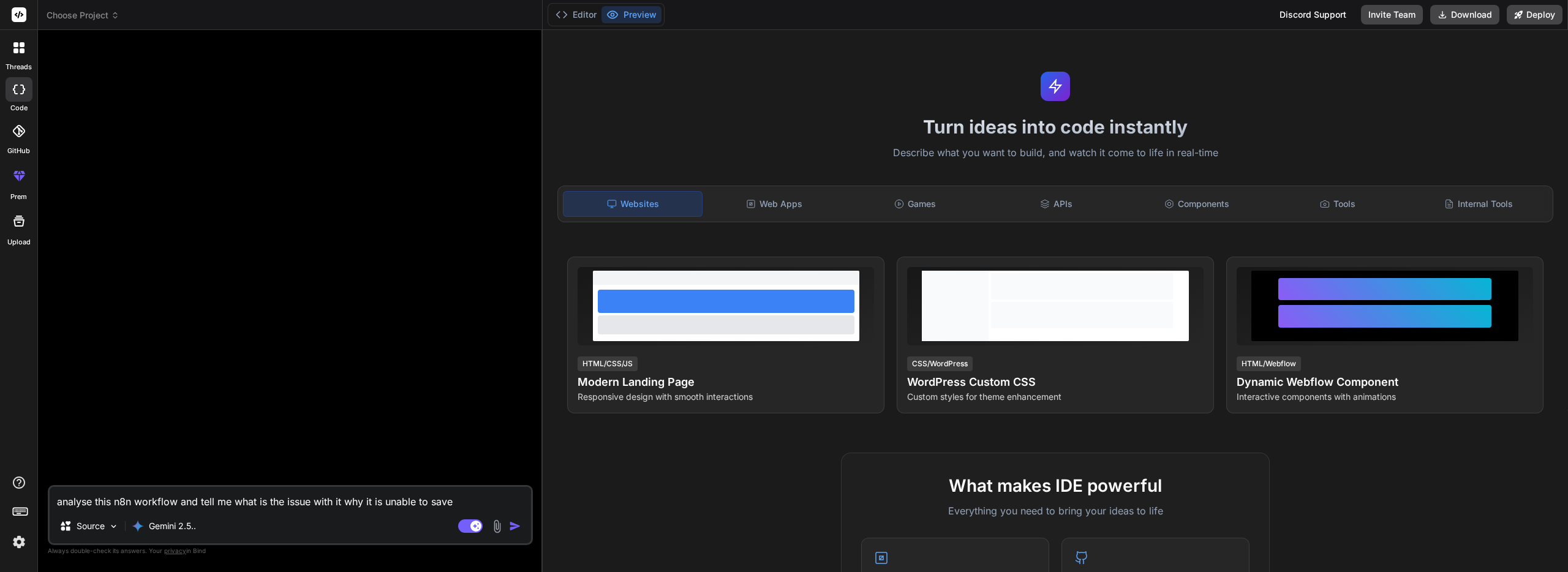
type textarea "analyse this n8n workflow and tell me what is the issue with it why it is unabl…"
type textarea "x"
type textarea "analyse this n8n workflow and tell me what is the issue with it why it is unabl…"
type textarea "x"
type textarea "analyse this n8n workflow and tell me what is the issue with it why it is unabl…"
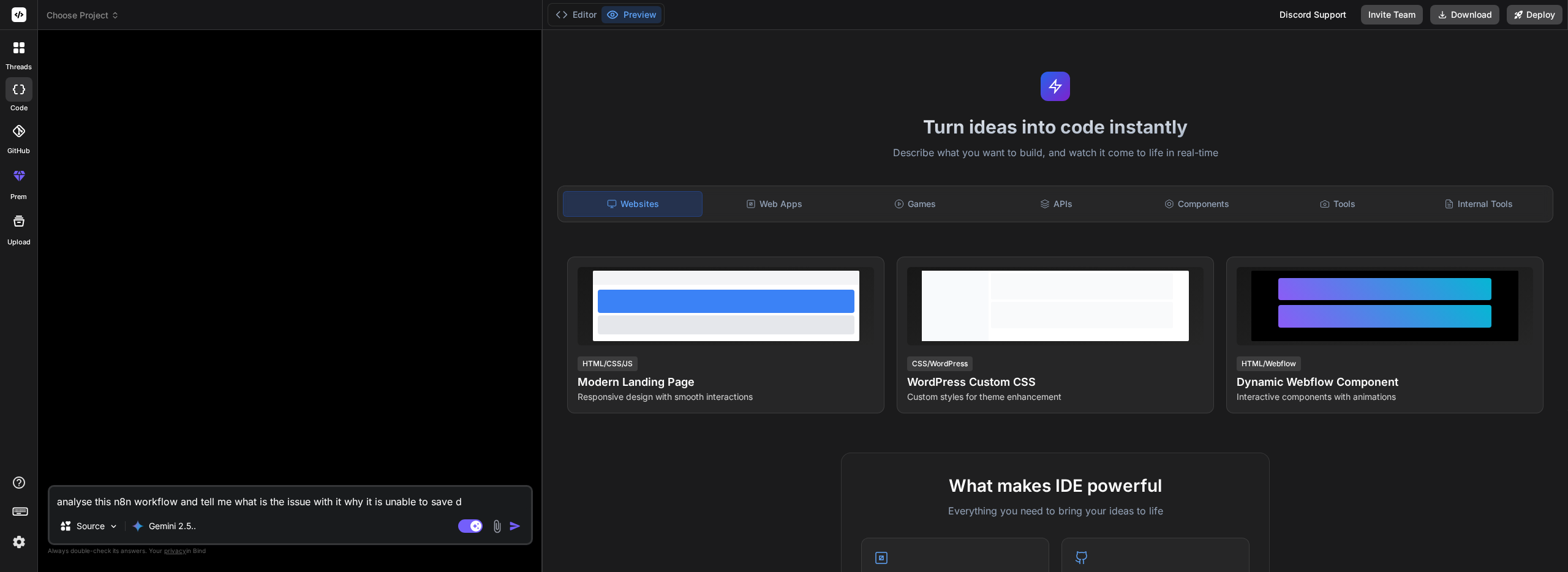
type textarea "x"
type textarea "analyse this n8n workflow and tell me what is the issue with it why it is unabl…"
type textarea "x"
type textarea "analyse this n8n workflow and tell me what is the issue with it why it is unabl…"
type textarea "x"
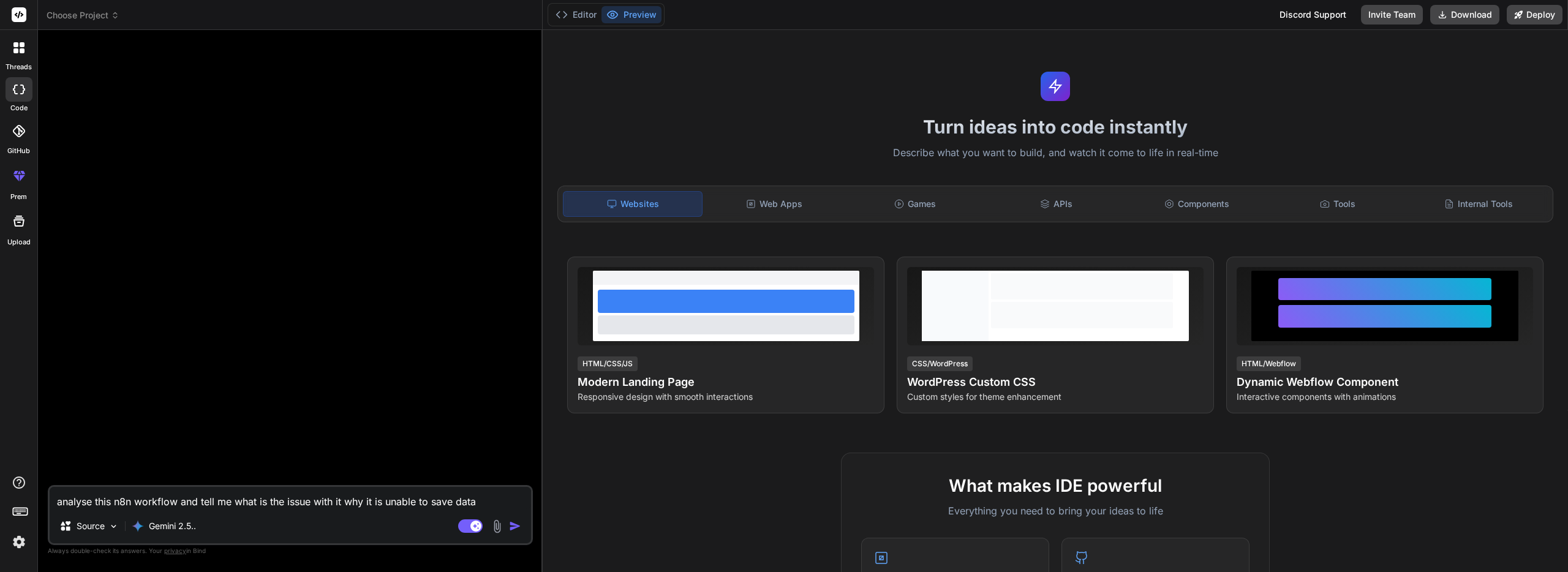
type textarea "analyse this n8n workflow and tell me what is the issue with it why it is unabl…"
type textarea "x"
type textarea "analyse this n8n workflow and tell me what is the issue with it why it is unabl…"
type textarea "x"
type textarea "analyse this n8n workflow and tell me what is the issue with it why it is unabl…"
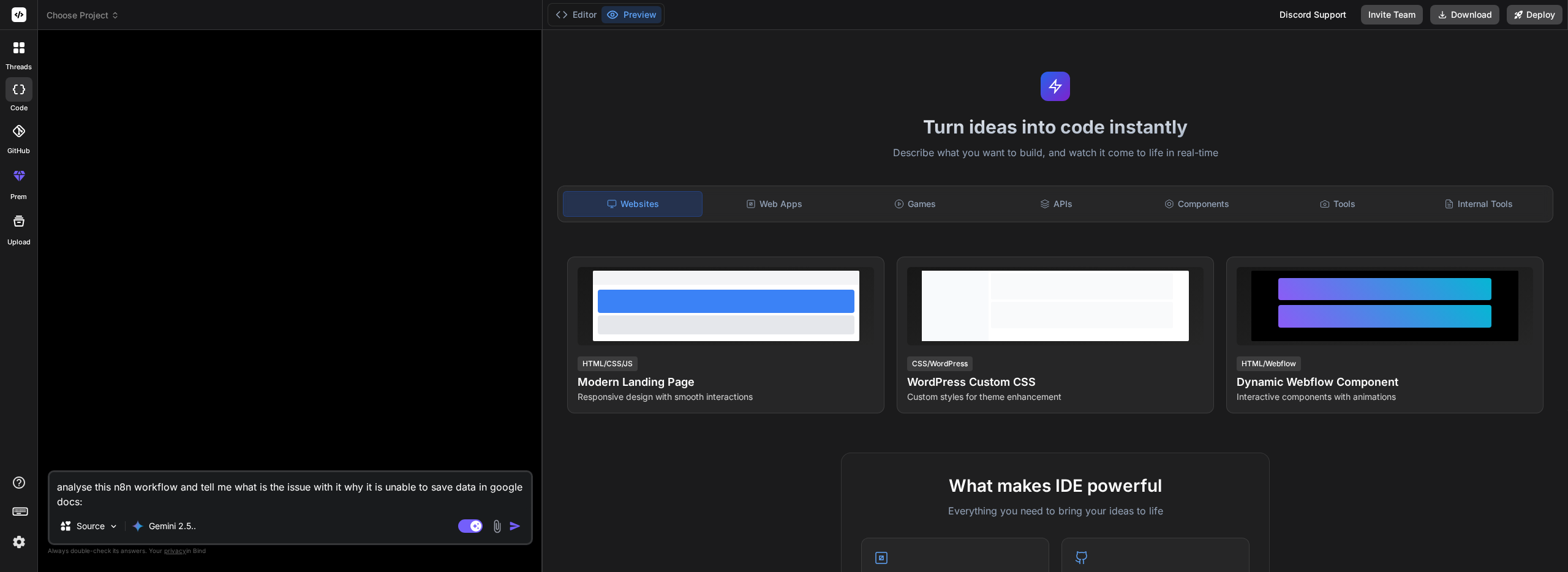
paste textarea "{ "name": "GPT JSON", "nodes": [ { "parameters": { "formTitle": "YouTube Video …"
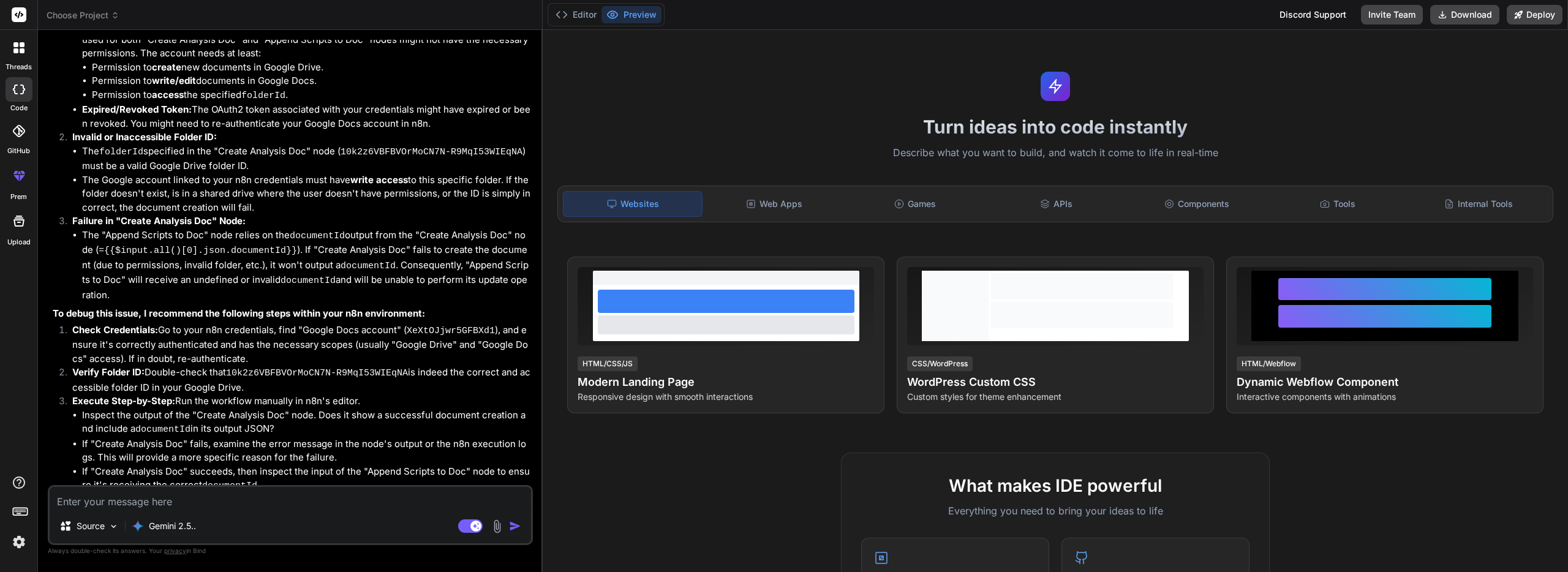
scroll to position [2253, 0]
